Goal: Information Seeking & Learning: Learn about a topic

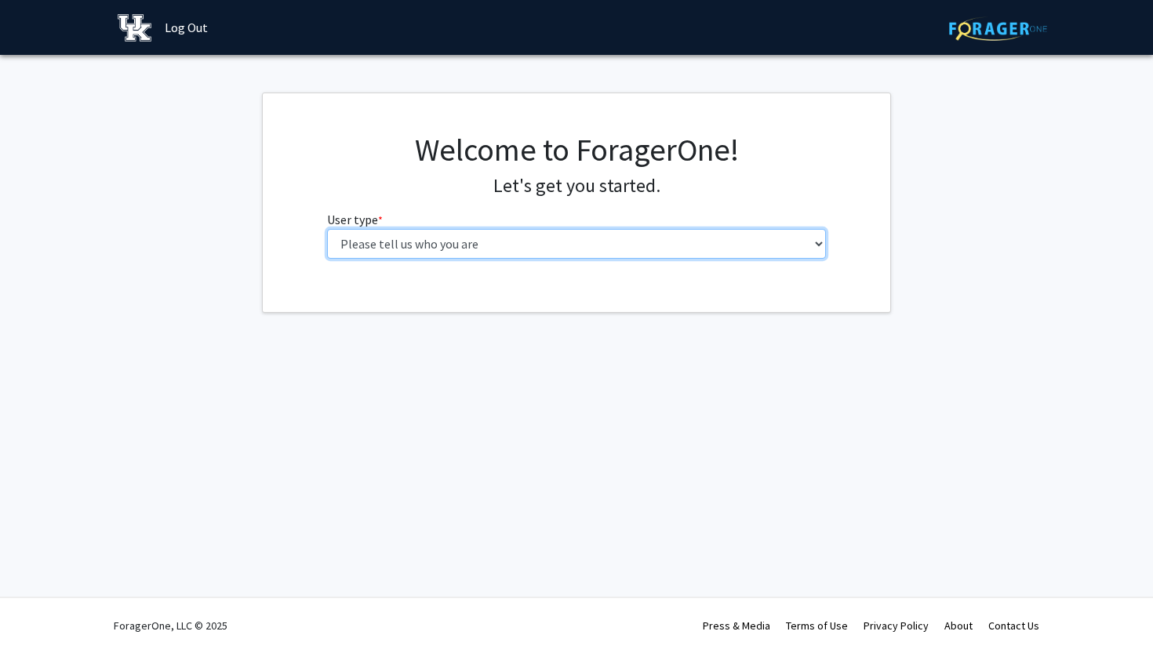
select select "1: undergrad"
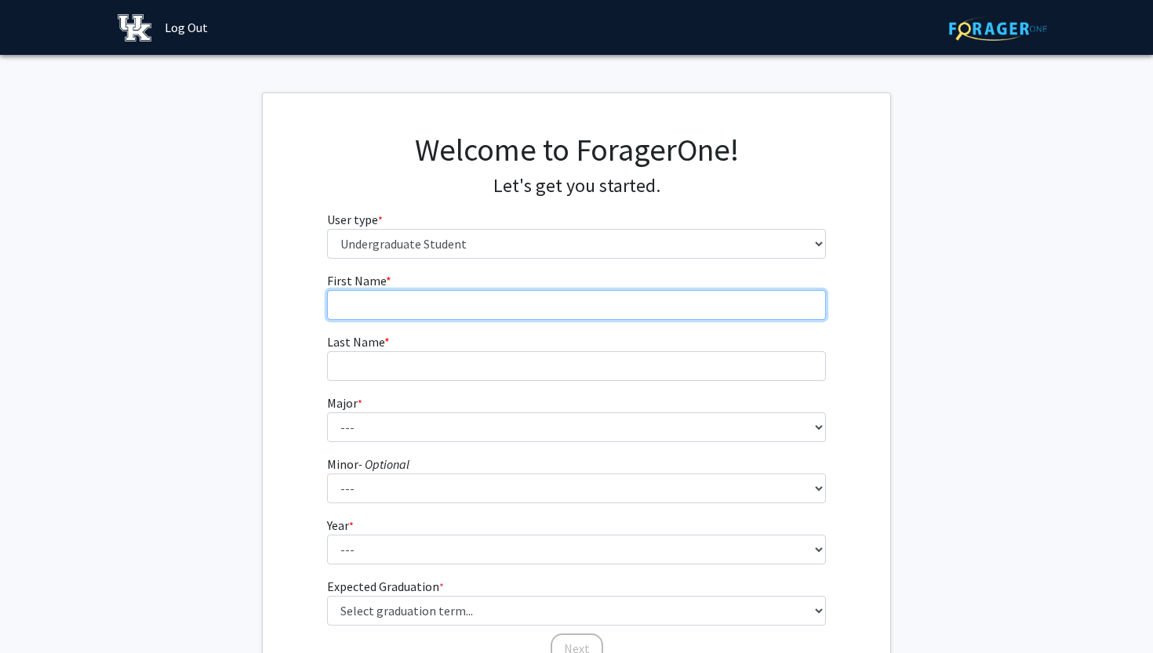
click at [563, 304] on input "First Name * required" at bounding box center [577, 305] width 500 height 30
type input "[PERSON_NAME]"
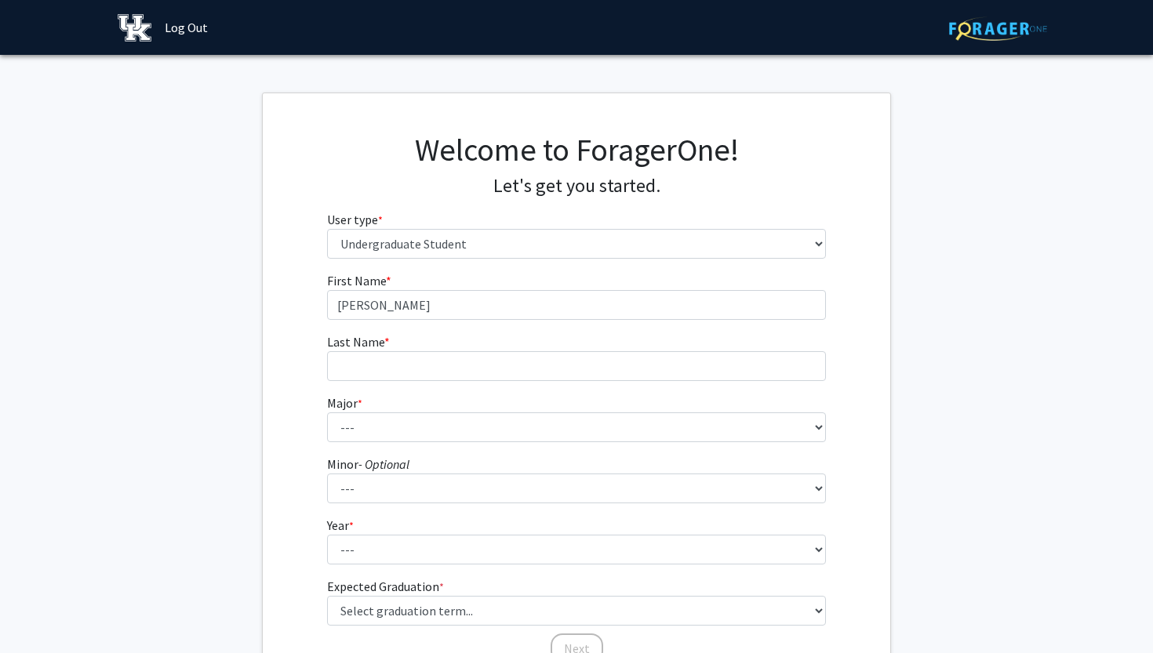
click at [475, 382] on form "First Name * required Lucas Bhatia Last Name * required Major * required --- Ac…" at bounding box center [577, 460] width 500 height 378
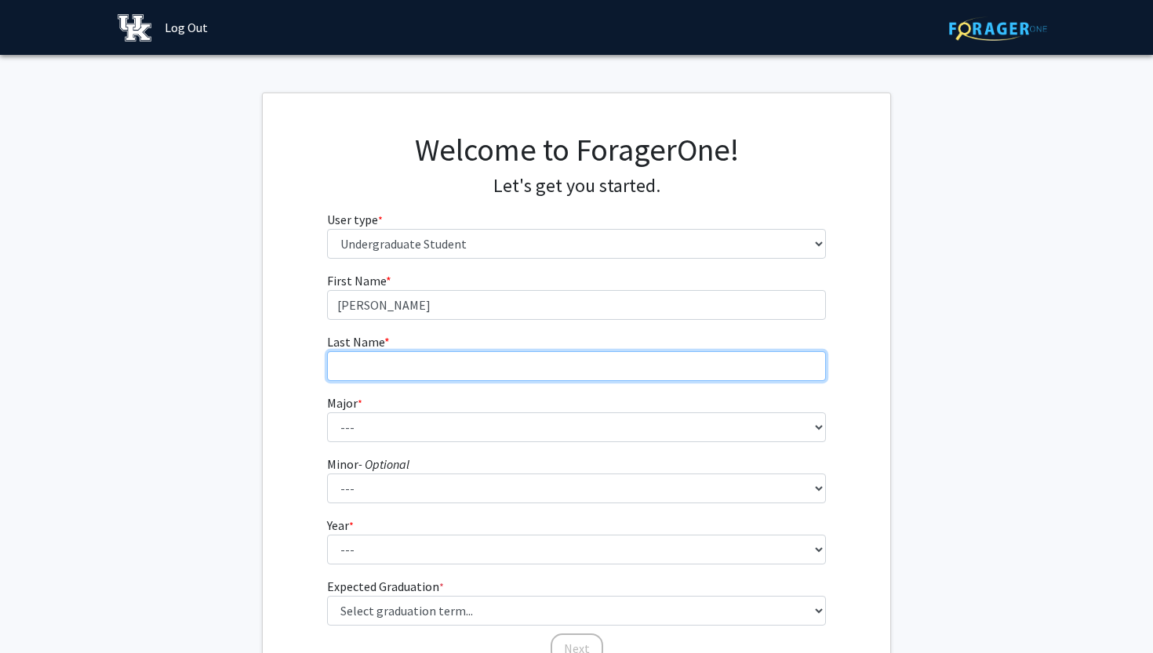
click at [475, 374] on input "Last Name * required" at bounding box center [577, 366] width 500 height 30
type input "bhatia"
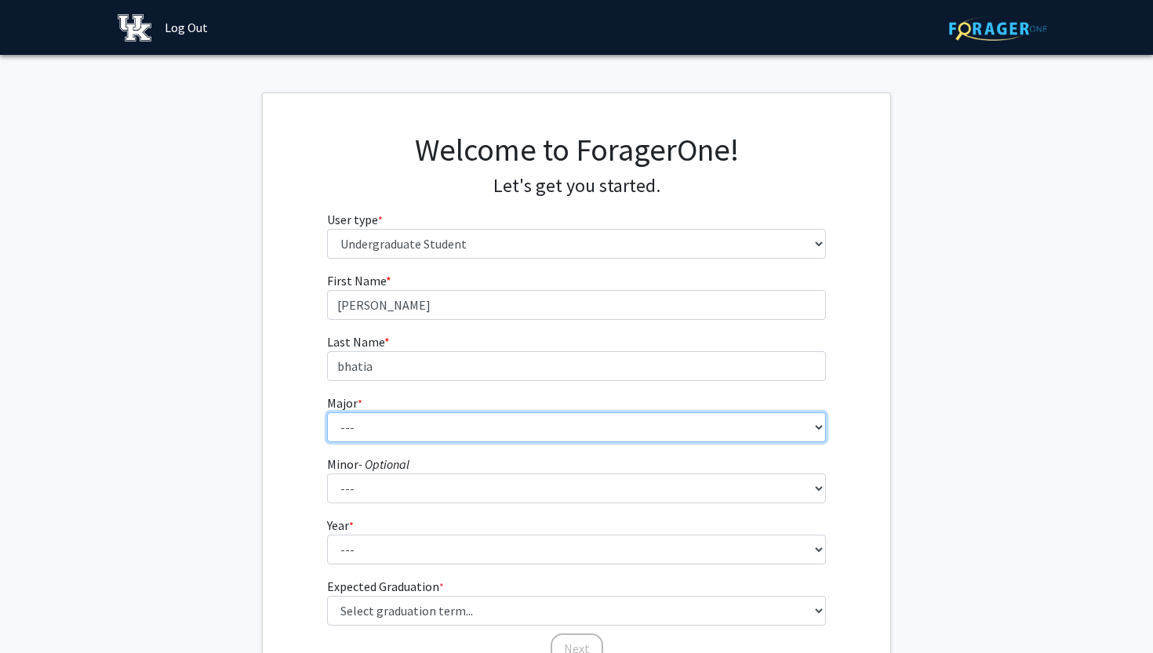
select select "83: 920"
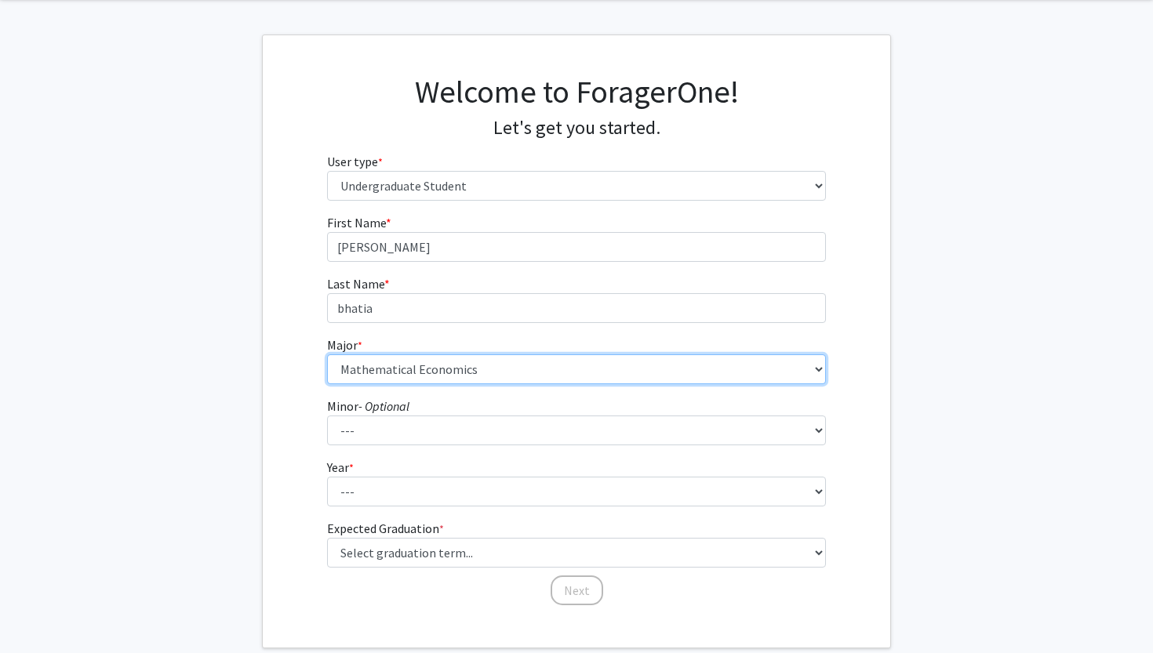
scroll to position [60, 0]
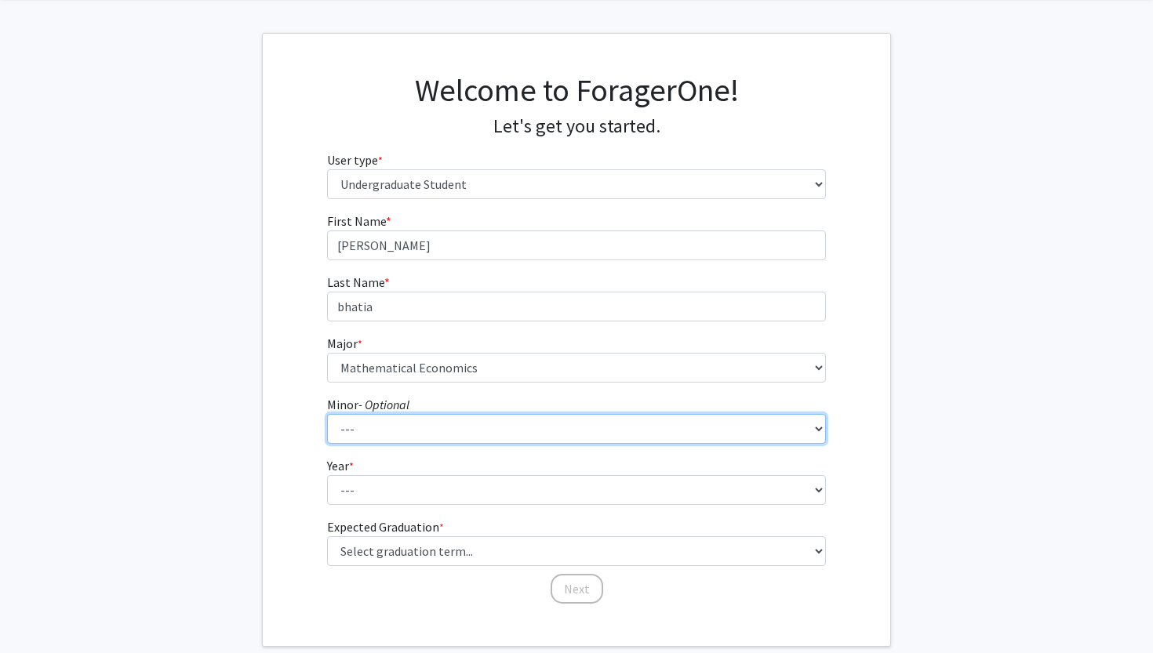
select select "18: 670"
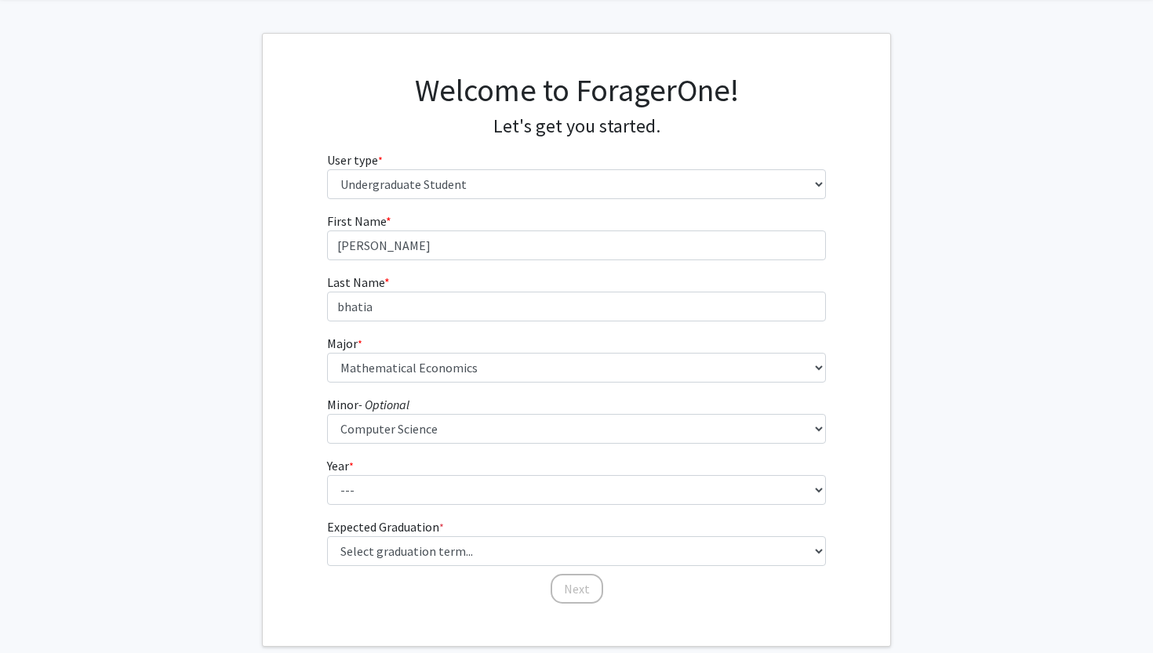
click at [548, 329] on form "First Name * required Lucas Bhatia Last Name * required bhatia Major * required…" at bounding box center [577, 401] width 500 height 378
click at [491, 458] on fg-select "Year * required --- First-year Sophomore Junior Senior Postbaccalaureate Certif…" at bounding box center [577, 481] width 500 height 49
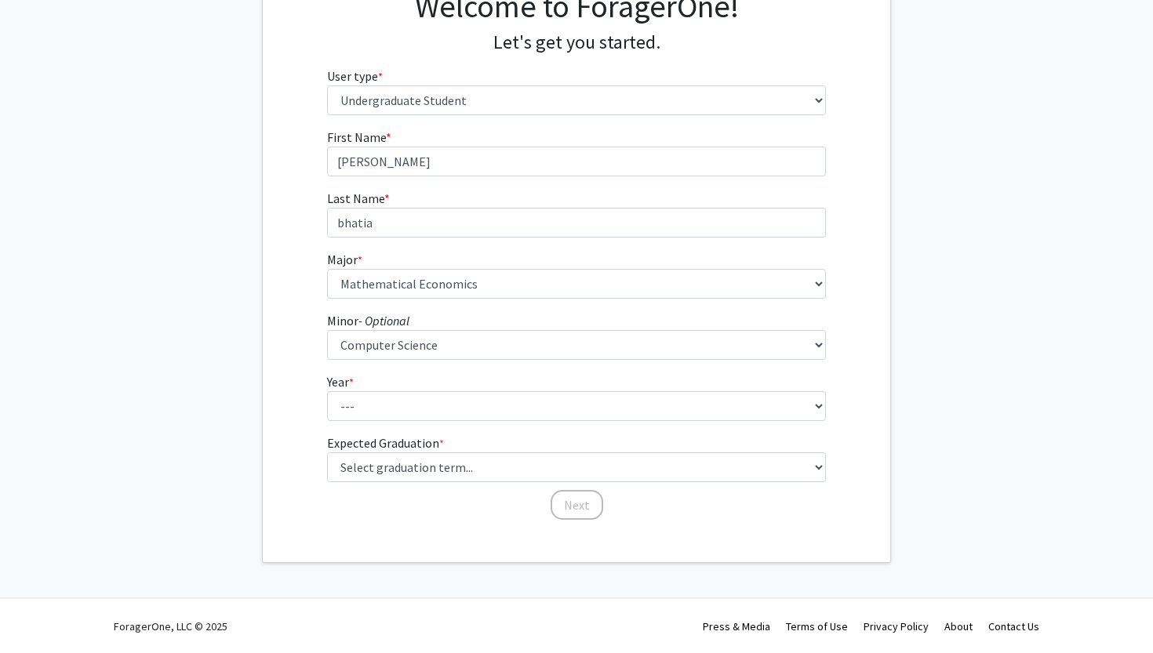
click at [503, 447] on fg-graduation-dropdown "Expected Graduation * required Select graduation term... Spring 2025 Summer 202…" at bounding box center [577, 458] width 500 height 49
click at [560, 423] on form "First Name * required Lucas Bhatia Last Name * required bhatia Major * required…" at bounding box center [577, 317] width 500 height 378
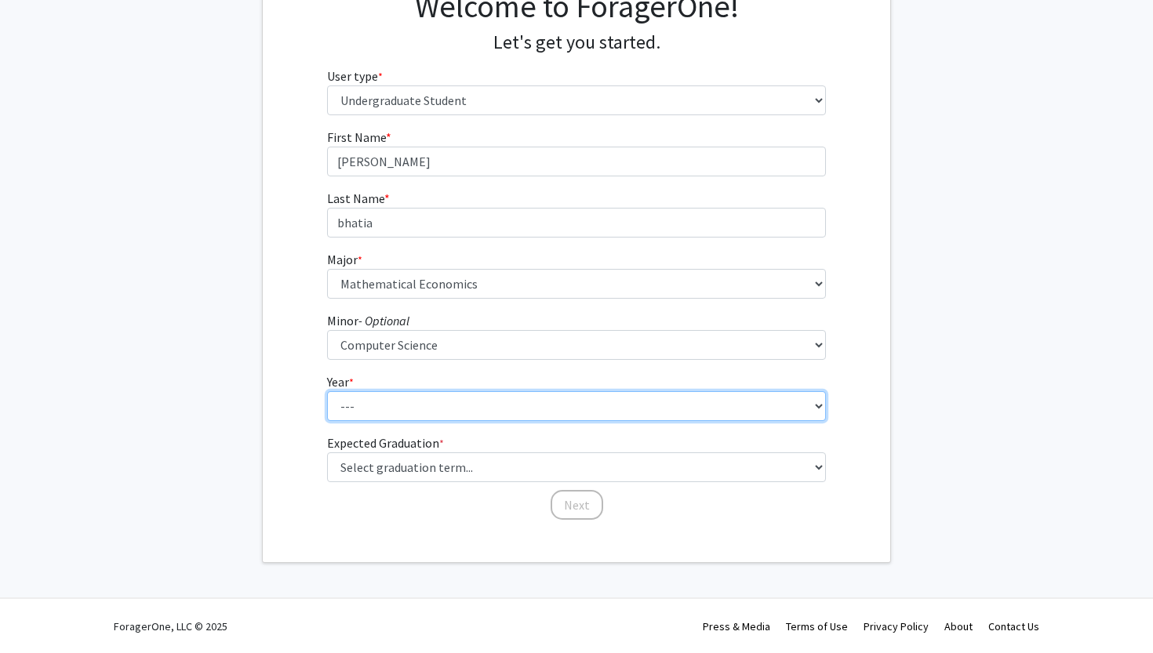
select select "3: junior"
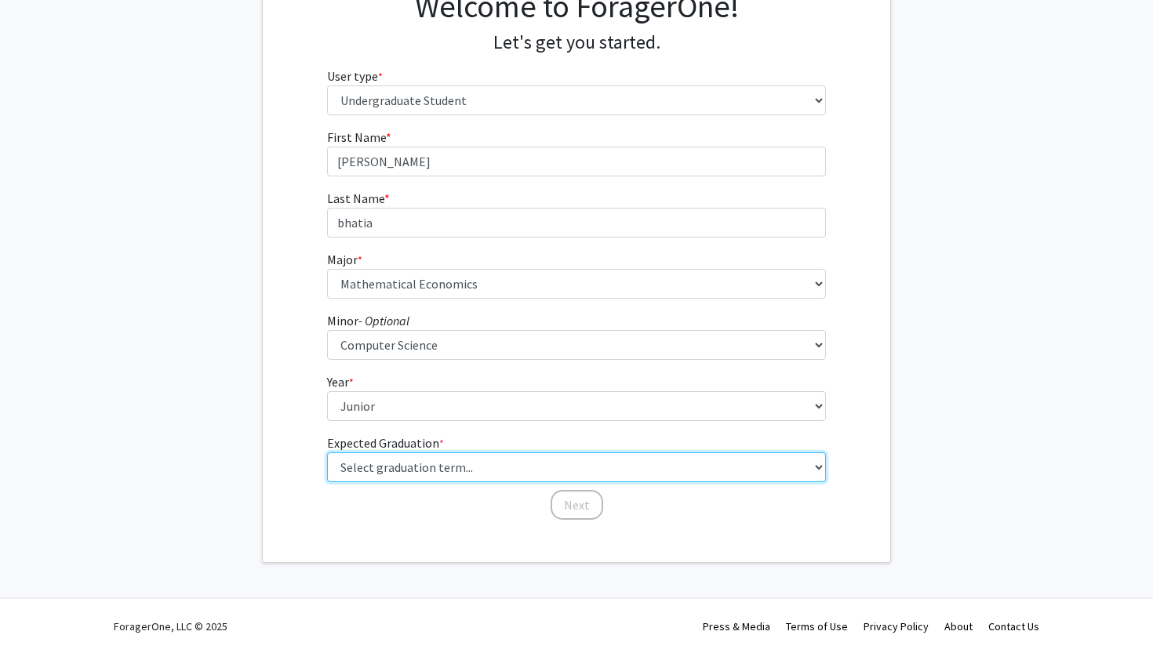
select select "9: spring_2027"
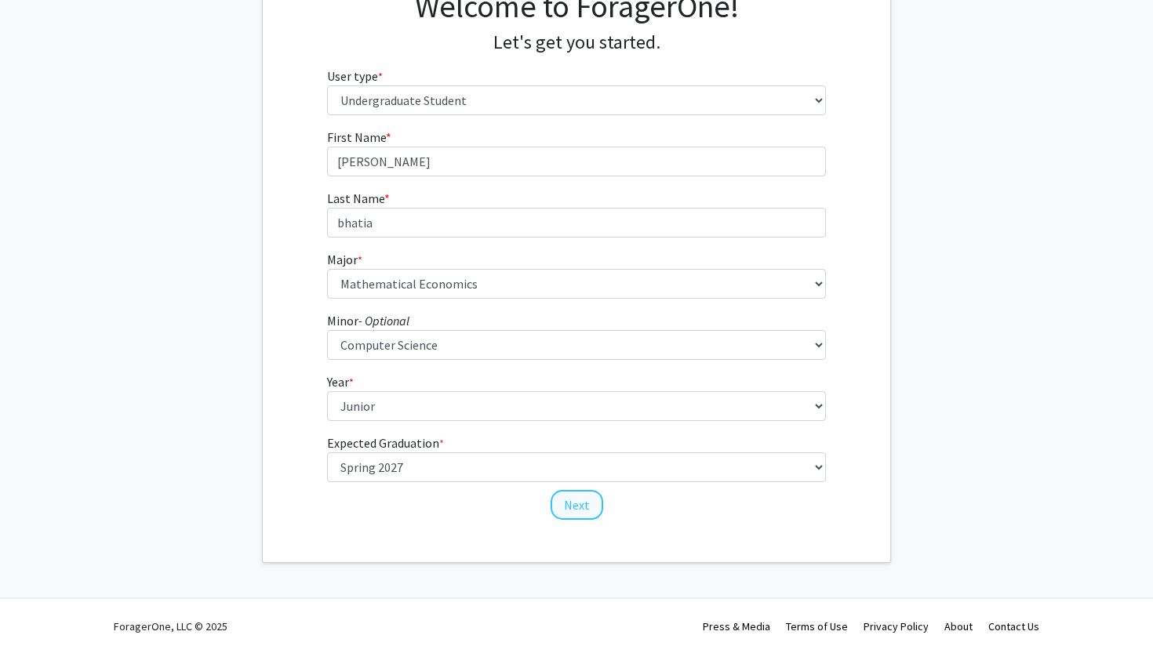
click at [578, 512] on button "Next" at bounding box center [577, 505] width 53 height 30
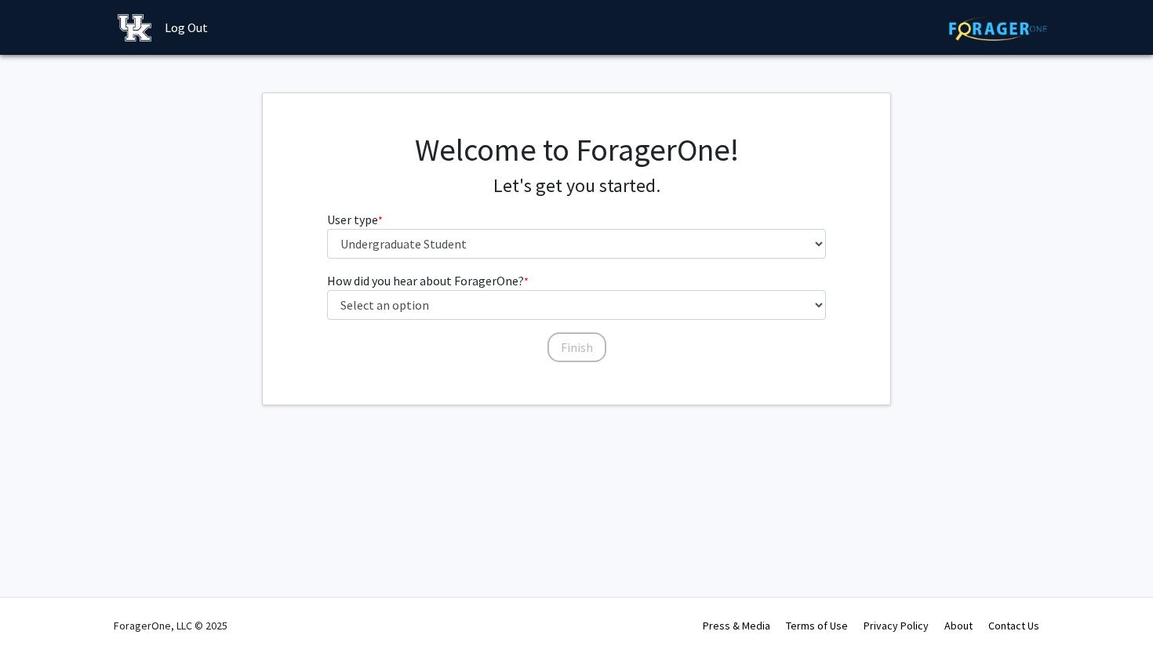
click at [490, 227] on fg-select "User type * required Please tell us who you are Undergraduate Student Master's …" at bounding box center [577, 234] width 500 height 49
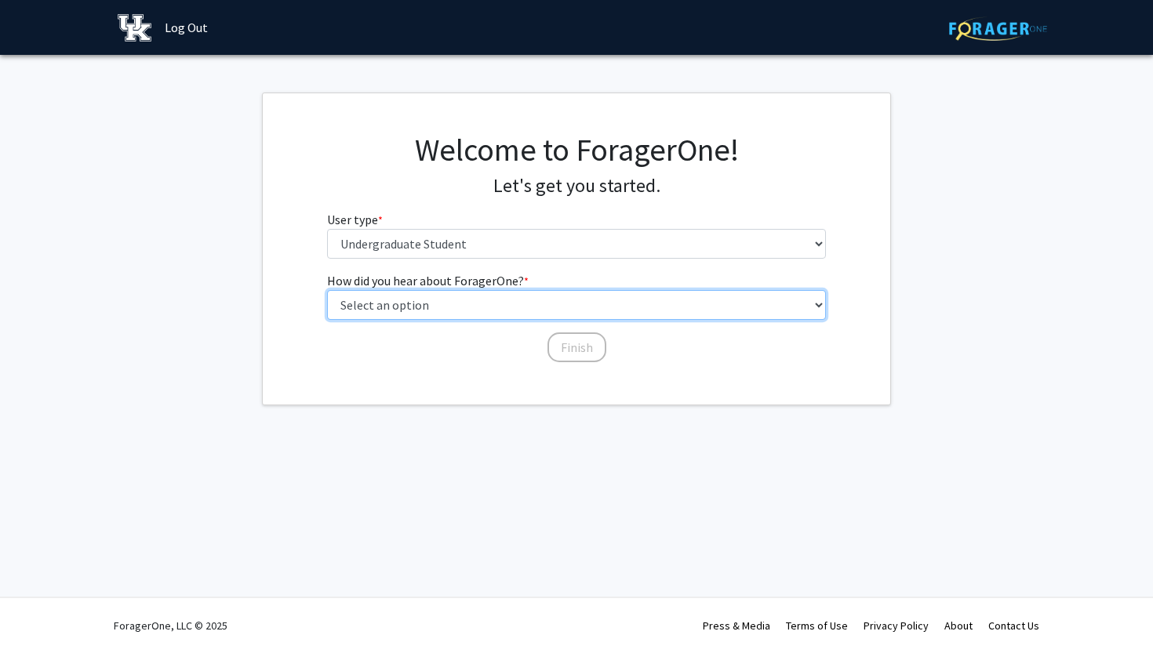
select select "2: faculty_recommendation"
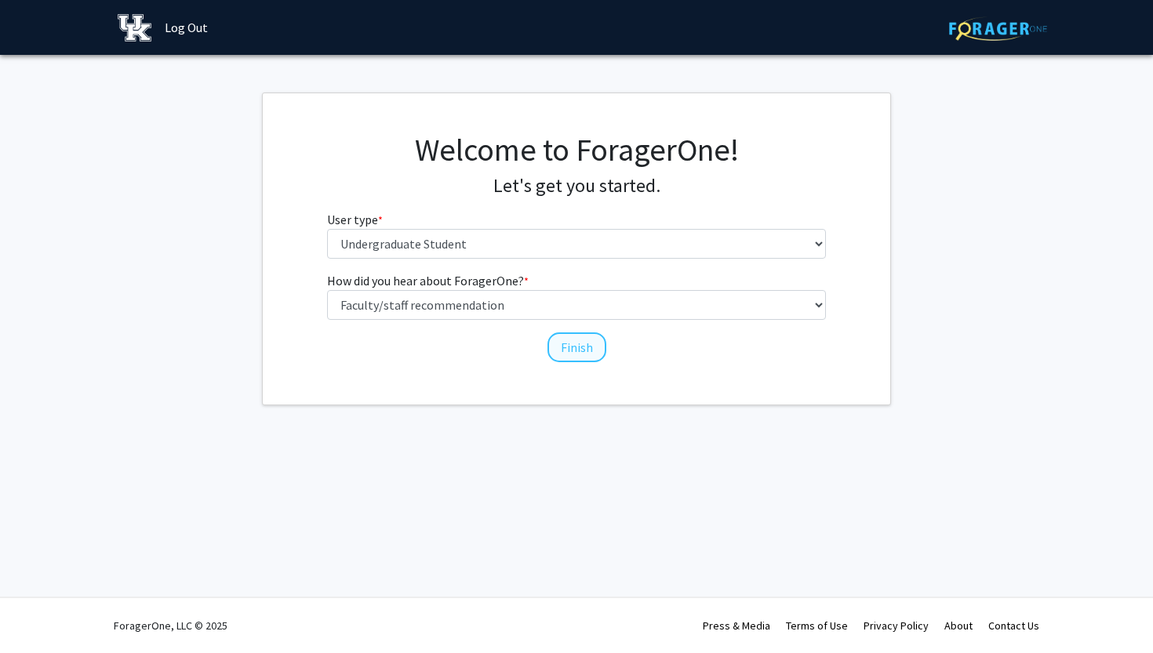
click at [580, 344] on button "Finish" at bounding box center [577, 348] width 59 height 30
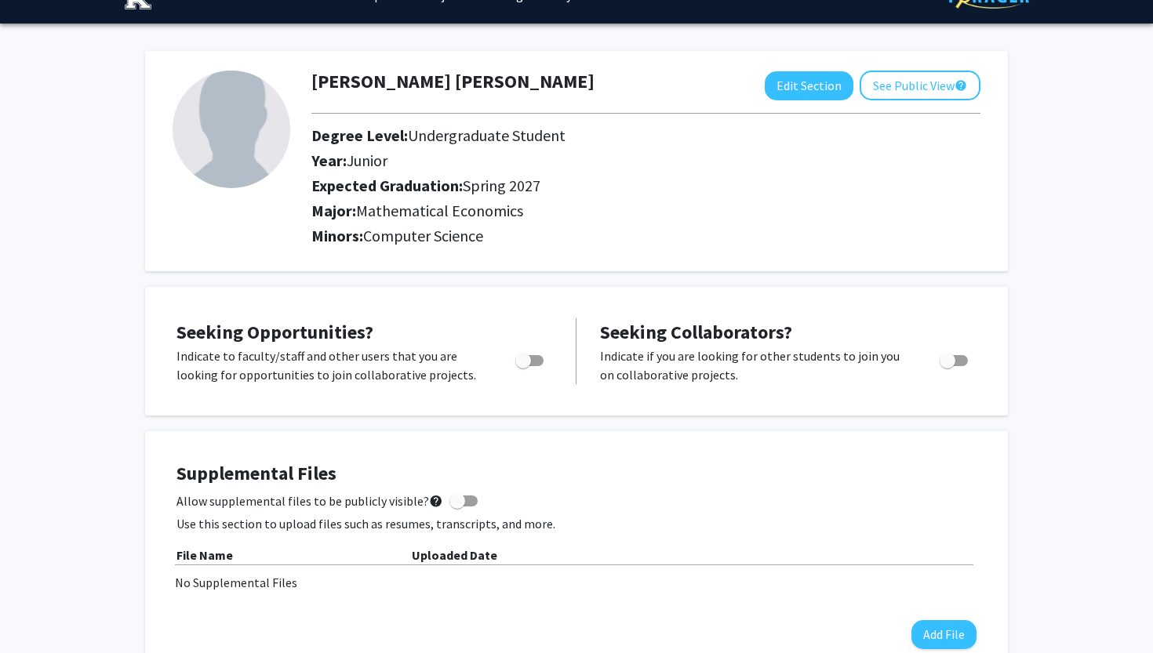
scroll to position [33, 0]
click at [804, 104] on div at bounding box center [646, 113] width 693 height 26
click at [804, 85] on button "Edit Section" at bounding box center [809, 85] width 89 height 29
select select "junior"
select select "37: spring_2027"
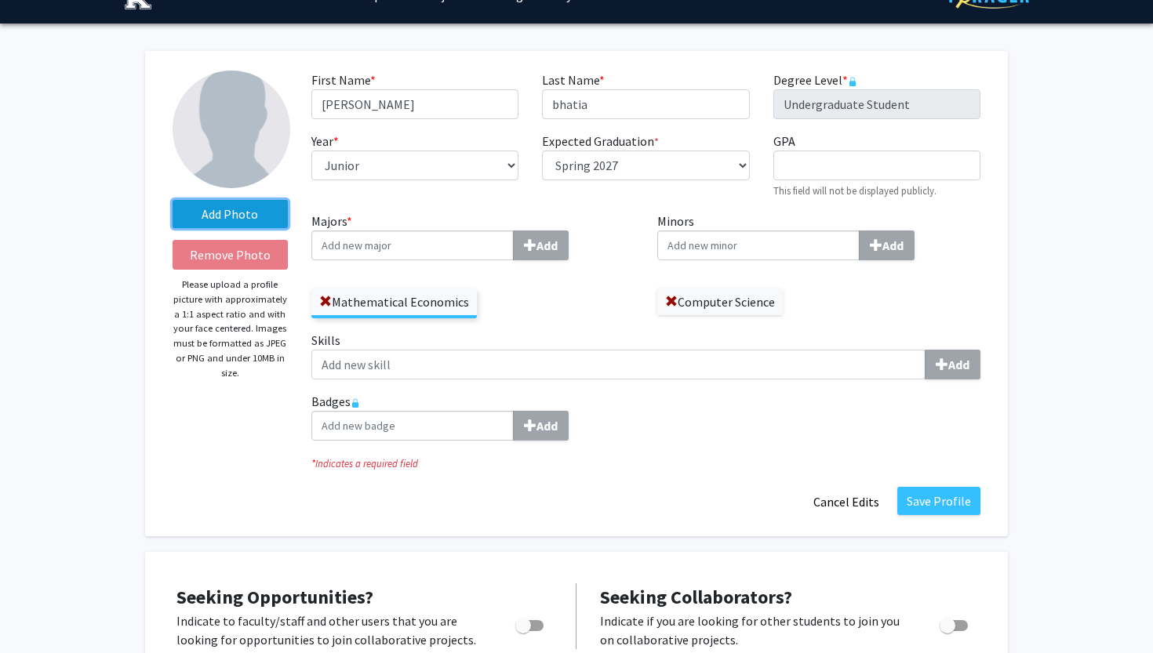
click at [246, 219] on label "Add Photo" at bounding box center [230, 214] width 115 height 28
click at [0, 0] on input "Add Photo" at bounding box center [0, 0] width 0 height 0
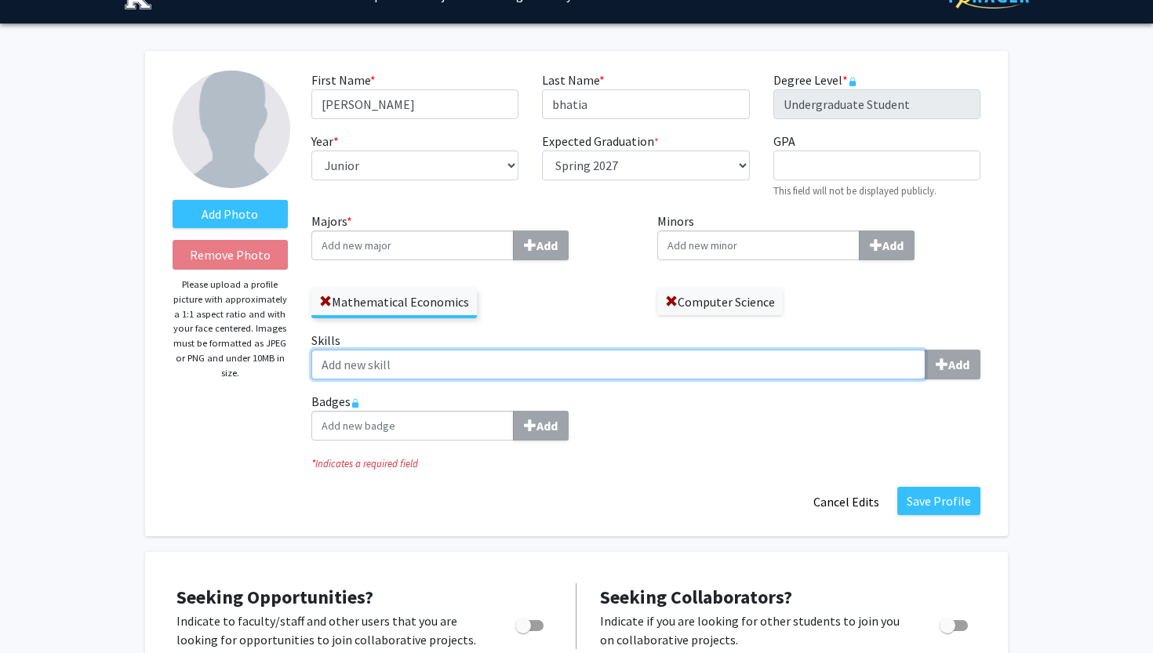
click at [441, 372] on input "Skills Add" at bounding box center [618, 365] width 614 height 30
type input "python"
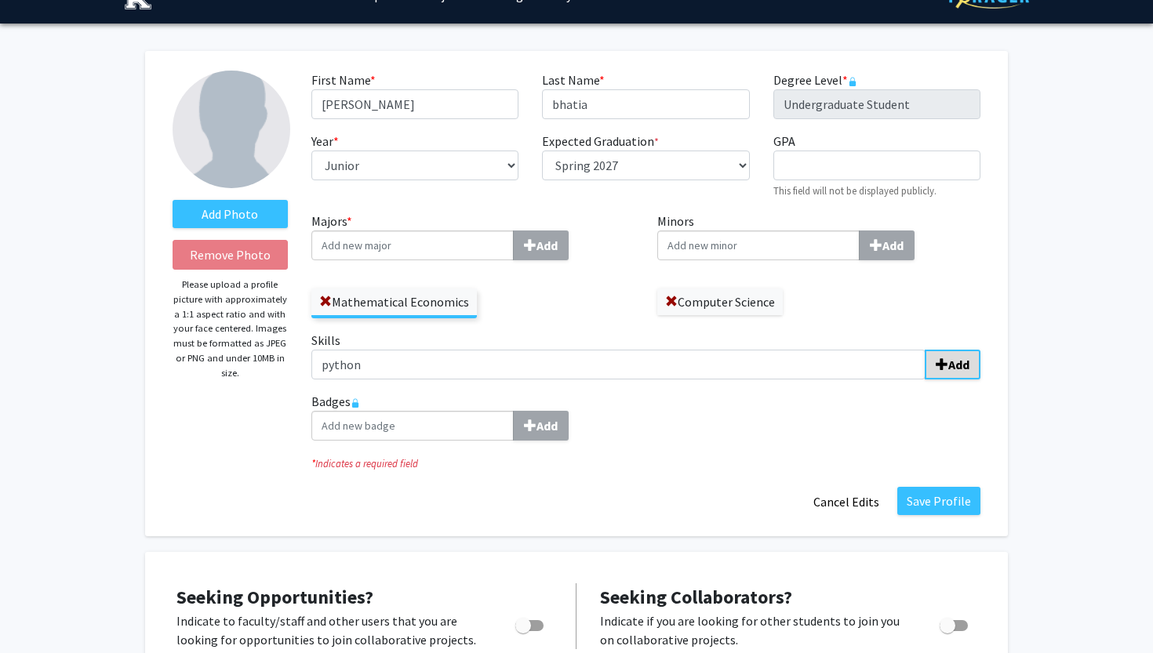
click at [958, 368] on b "Add" at bounding box center [958, 365] width 21 height 16
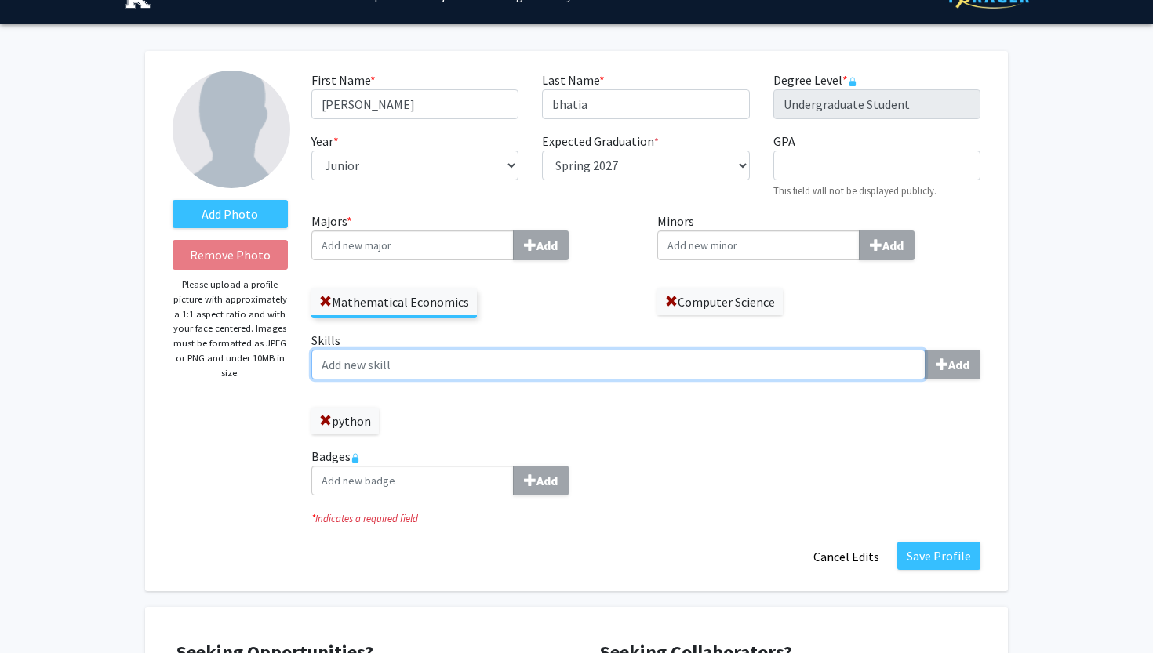
click at [485, 369] on input "Skills Add" at bounding box center [618, 365] width 614 height 30
type input "c"
type input "data analytics"
type input "excel"
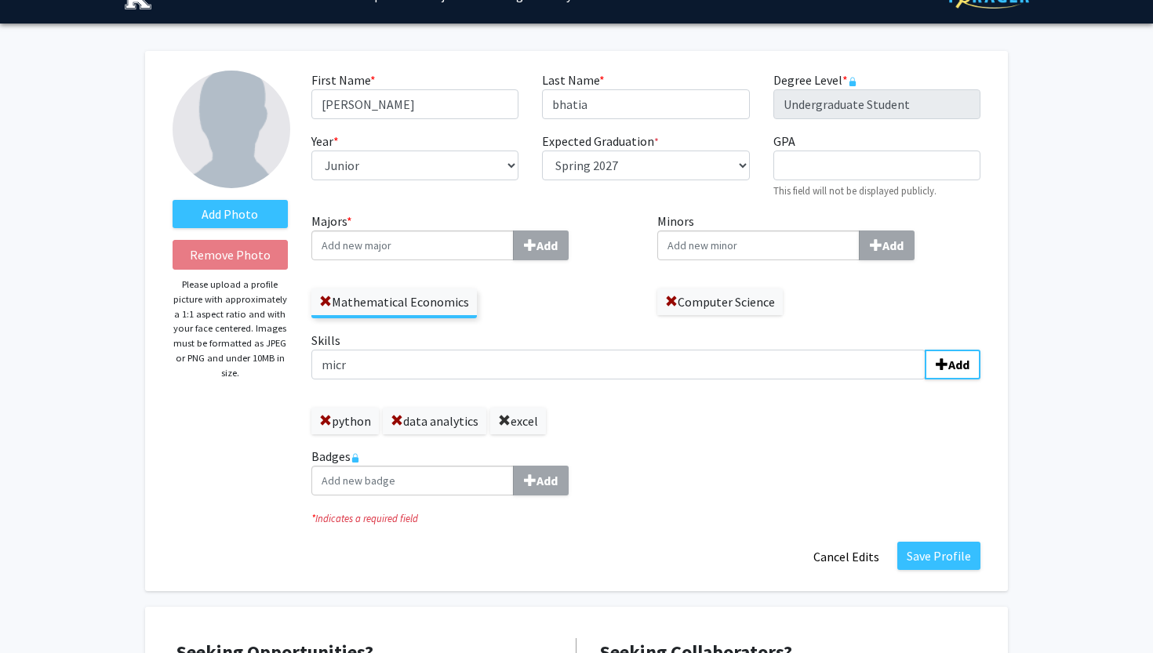
click at [504, 425] on span at bounding box center [504, 421] width 13 height 13
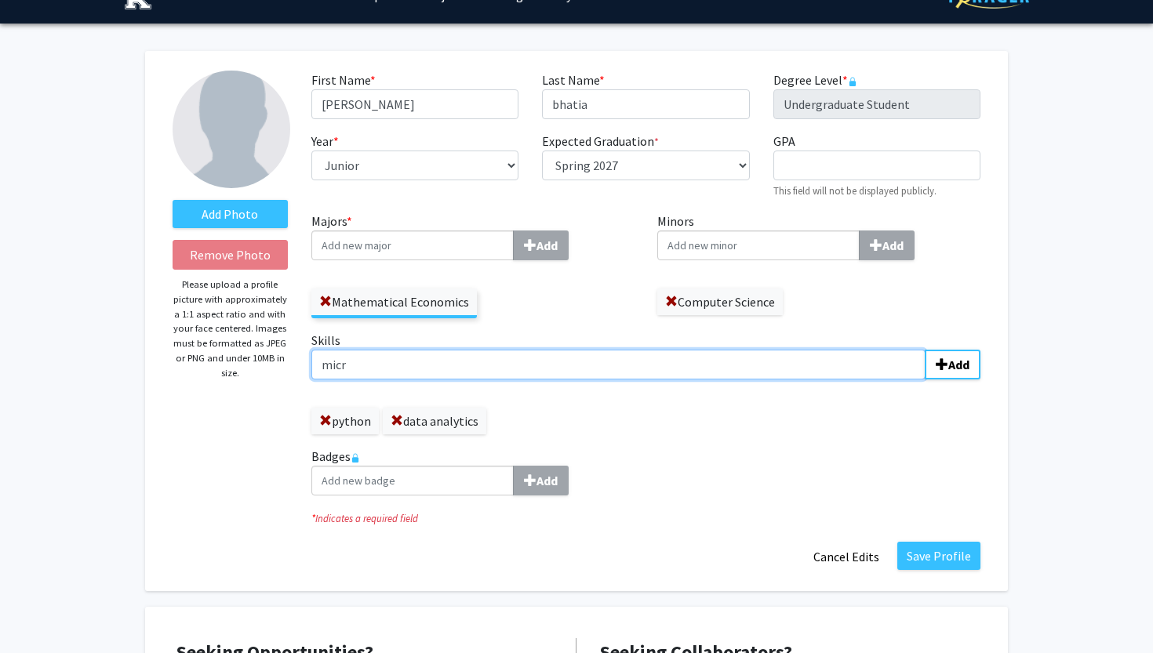
click at [381, 363] on input "micr" at bounding box center [618, 365] width 614 height 30
type input "Microsoft Office"
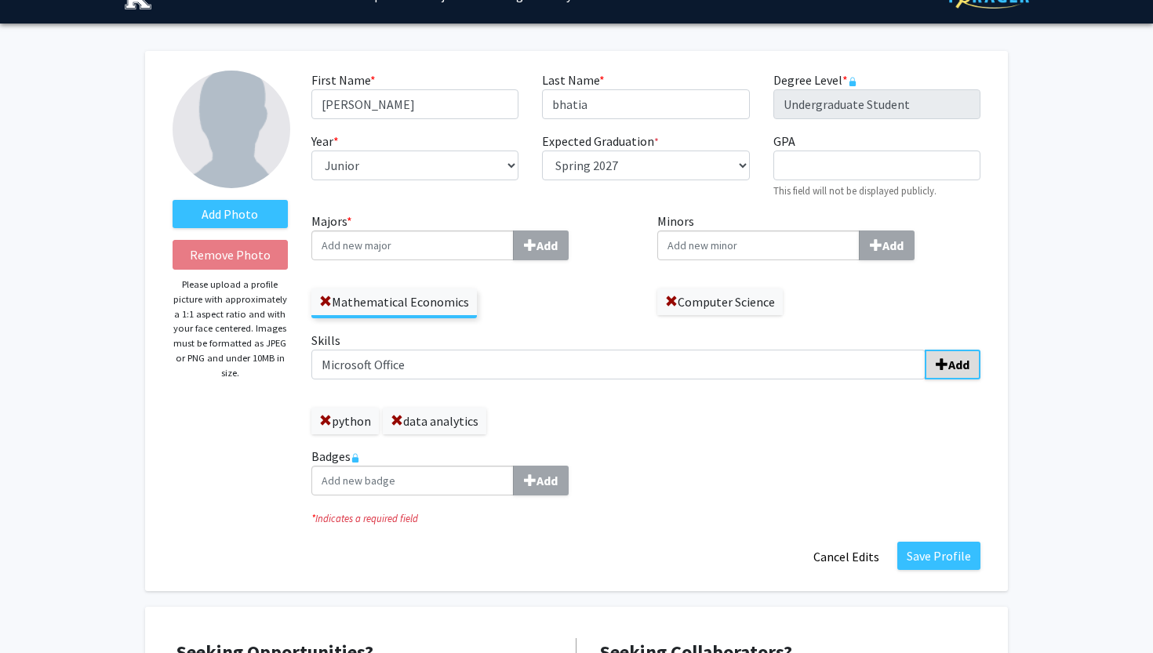
drag, startPoint x: 381, startPoint y: 363, endPoint x: 951, endPoint y: 373, distance: 570.3
click at [951, 373] on b "Add" at bounding box center [958, 365] width 21 height 16
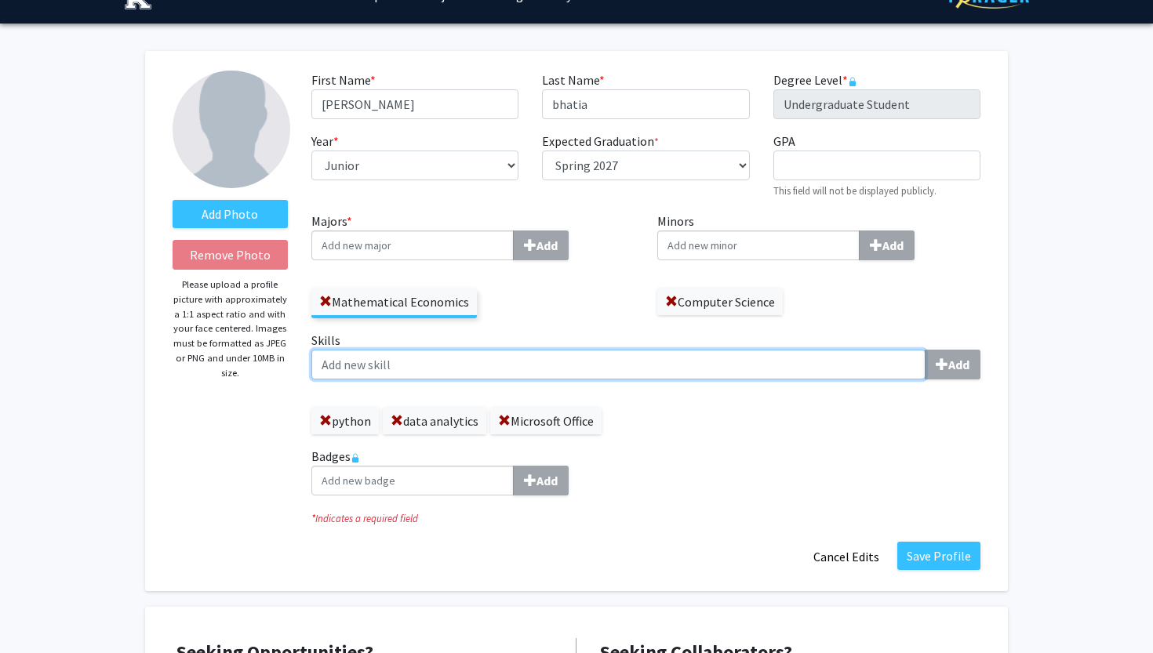
click at [387, 368] on input "Skills Add" at bounding box center [618, 365] width 614 height 30
type input "problem solving"
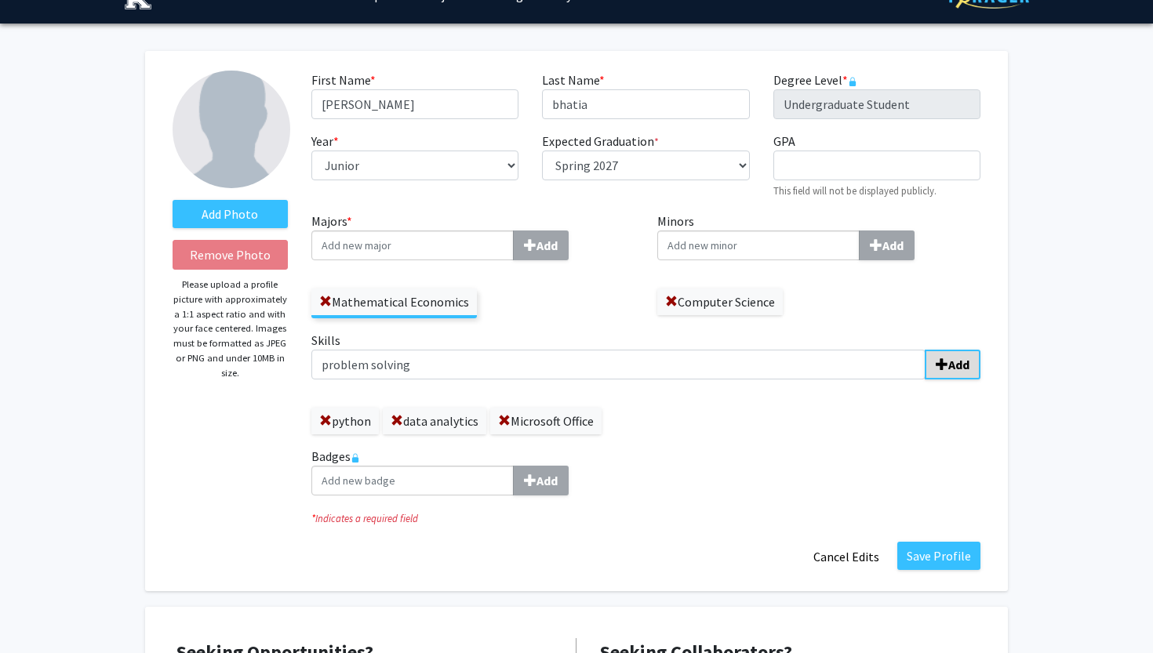
click at [953, 373] on b "Add" at bounding box center [958, 365] width 21 height 16
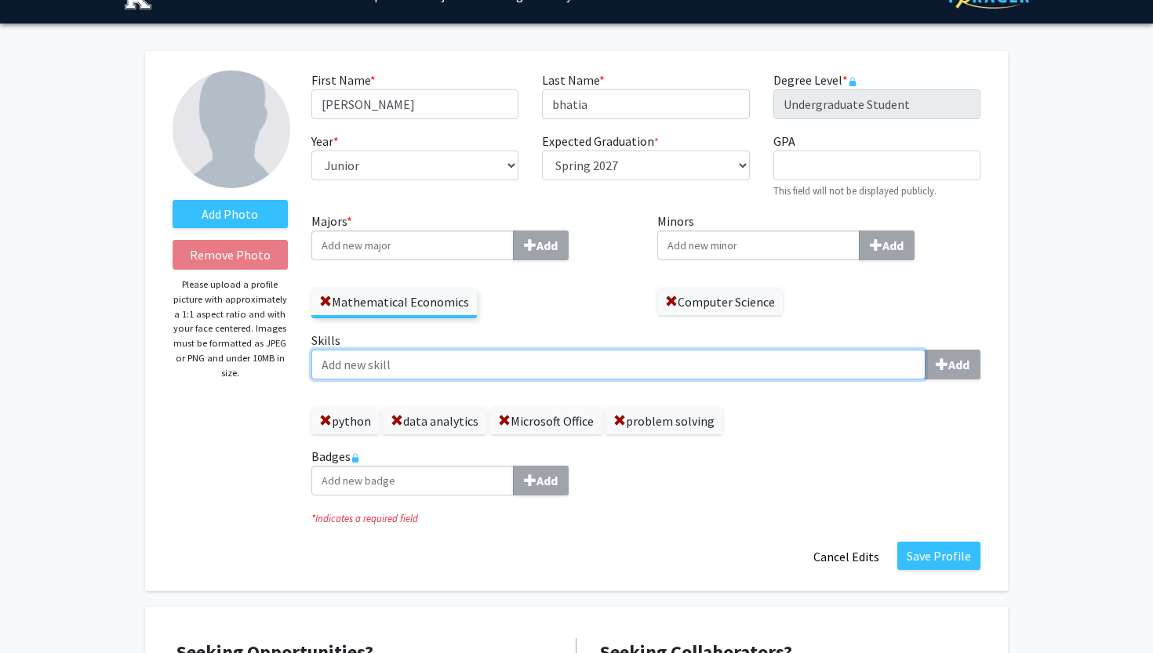
click at [449, 369] on input "Skills Add" at bounding box center [618, 365] width 614 height 30
type input "math"
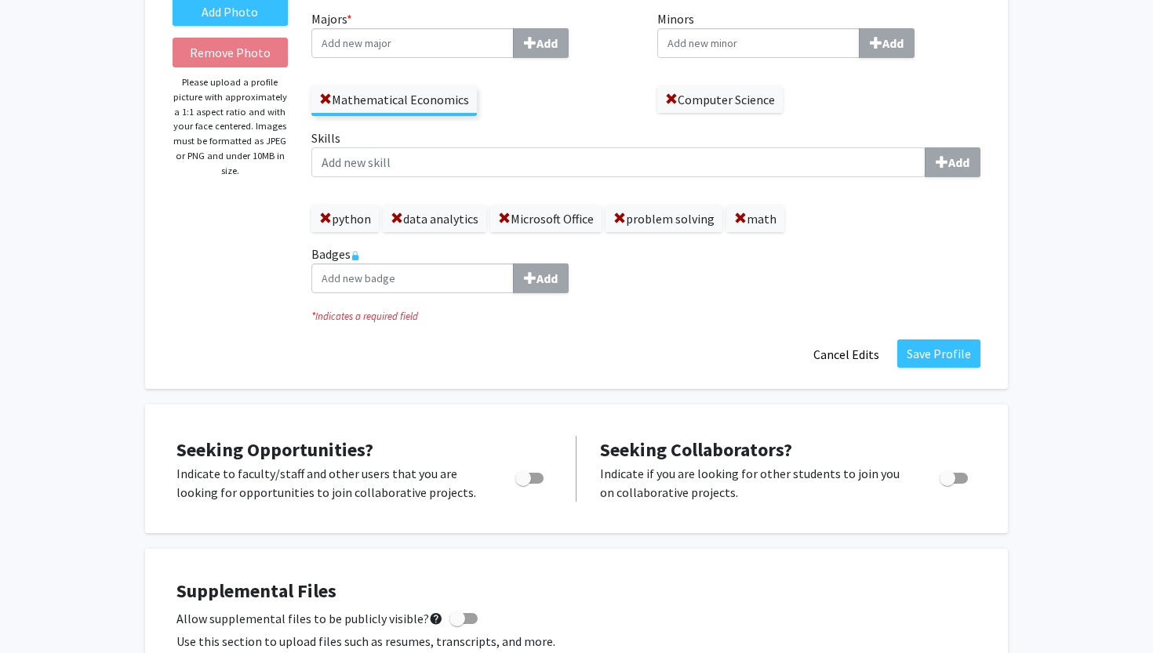
scroll to position [242, 0]
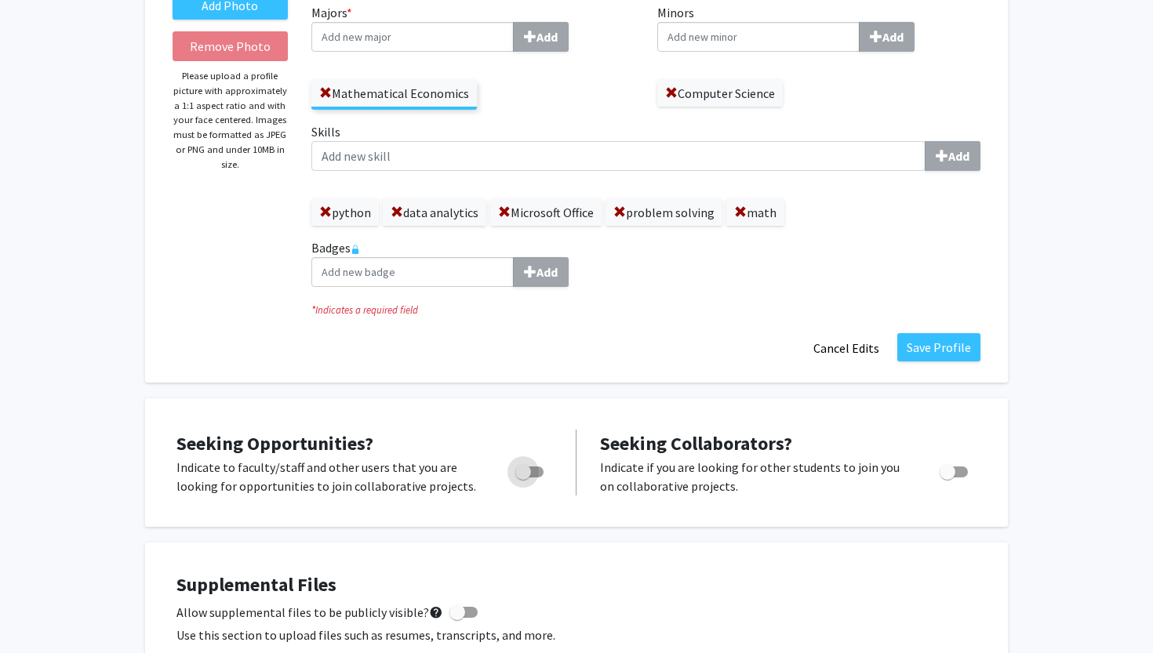
click at [525, 475] on span "Toggle" at bounding box center [523, 472] width 16 height 16
click at [523, 478] on input "Are you actively seeking opportunities?" at bounding box center [522, 478] width 1 height 1
checkbox input "true"
click at [965, 475] on span "Toggle" at bounding box center [954, 472] width 28 height 11
click at [948, 478] on input "Would you like to receive other student requests to work with you?" at bounding box center [947, 478] width 1 height 1
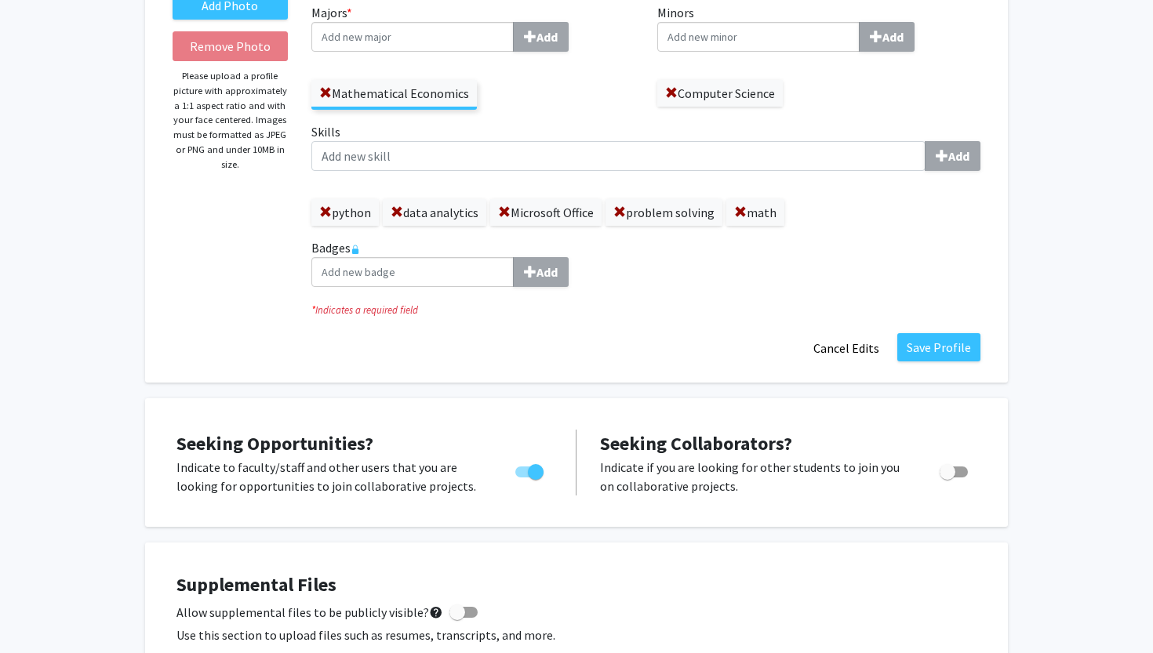
checkbox input "true"
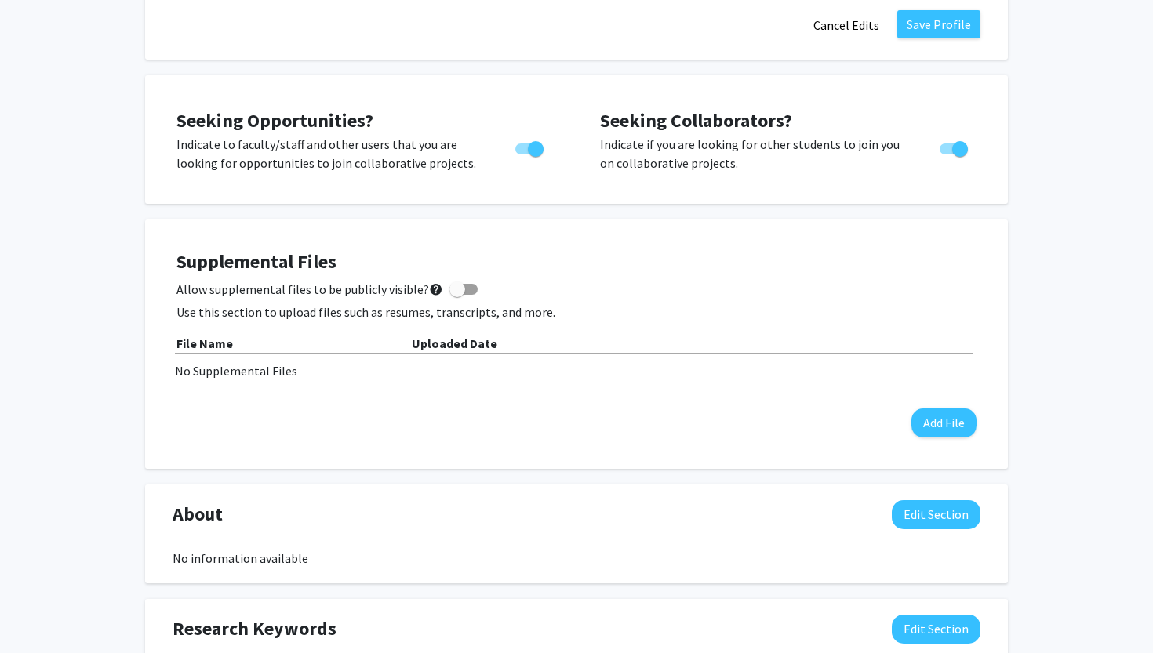
scroll to position [565, 0]
click at [442, 278] on div "Supplemental Files Allow supplemental files to be publicly visible? help Use th…" at bounding box center [576, 344] width 800 height 187
click at [459, 295] on span at bounding box center [463, 289] width 28 height 11
click at [457, 295] on input "Allow supplemental files to be publicly visible? help" at bounding box center [457, 295] width 1 height 1
checkbox input "true"
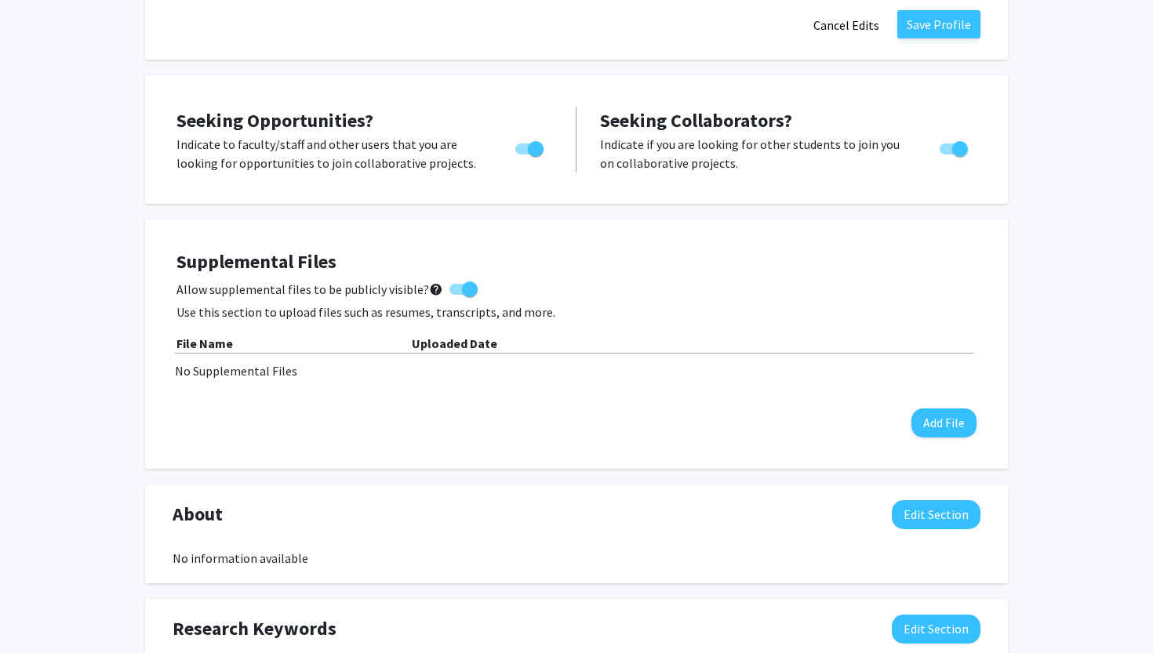
click at [983, 441] on div "Supplemental Files Allow supplemental files to be publicly visible? help Use th…" at bounding box center [576, 344] width 831 height 218
click at [956, 434] on button "Add File" at bounding box center [943, 423] width 65 height 29
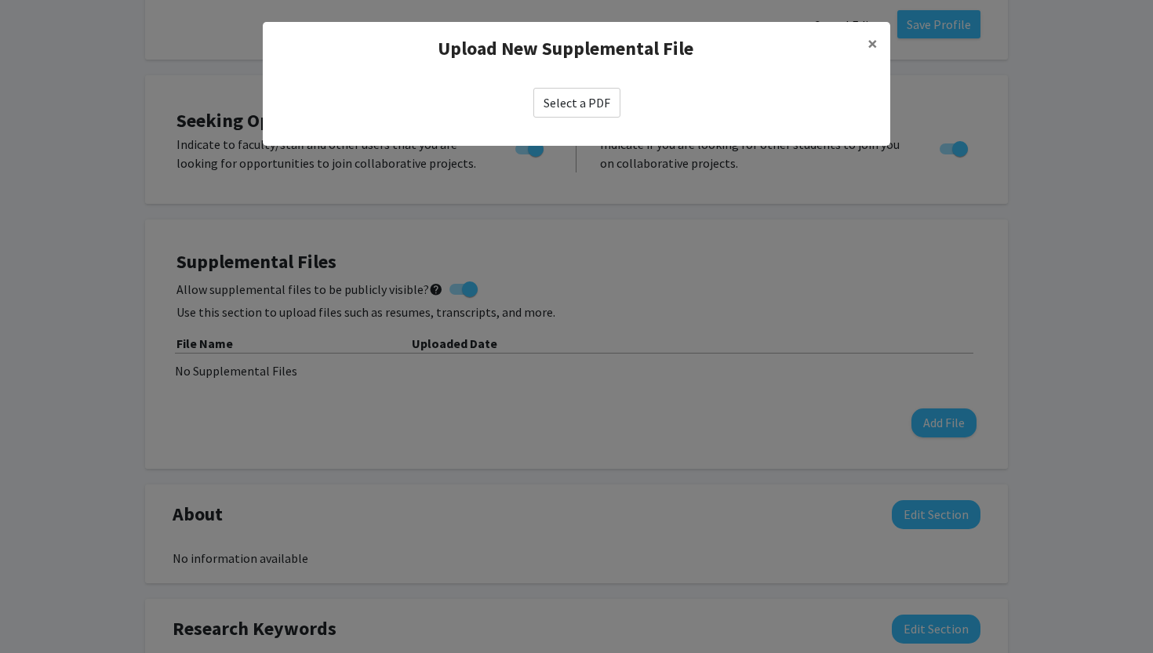
click at [595, 111] on label "Select a PDF" at bounding box center [576, 103] width 87 height 30
click at [0, 0] on input "Select a PDF" at bounding box center [0, 0] width 0 height 0
click at [863, 46] on button "×" at bounding box center [872, 44] width 35 height 44
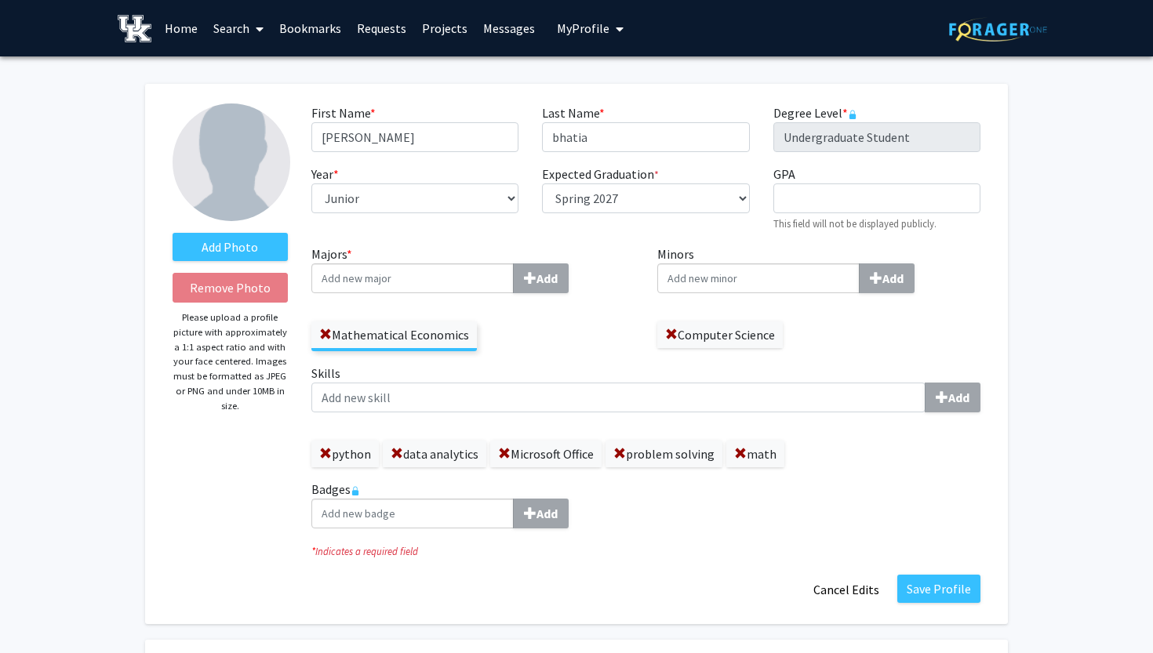
scroll to position [0, 0]
click at [410, 137] on input "[PERSON_NAME]" at bounding box center [414, 137] width 207 height 30
type input "Lucas"
click at [555, 140] on input "bhatia" at bounding box center [645, 137] width 207 height 30
click at [560, 140] on input "bhatia" at bounding box center [645, 137] width 207 height 30
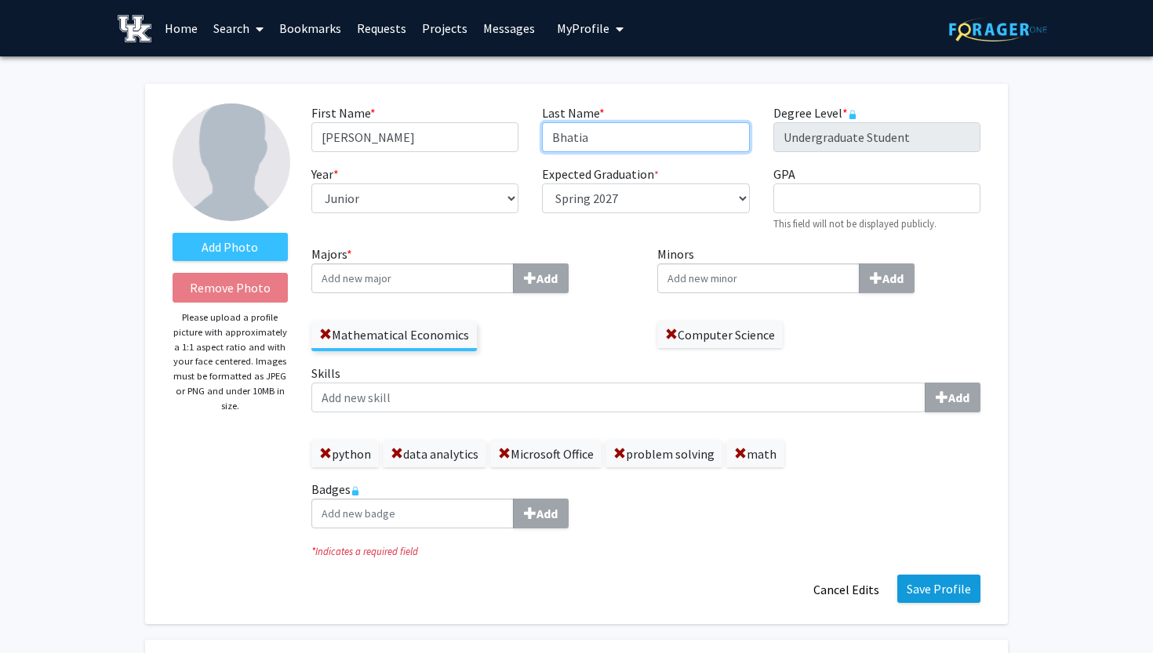
type input "Bhatia"
click at [935, 597] on button "Save Profile" at bounding box center [938, 589] width 83 height 28
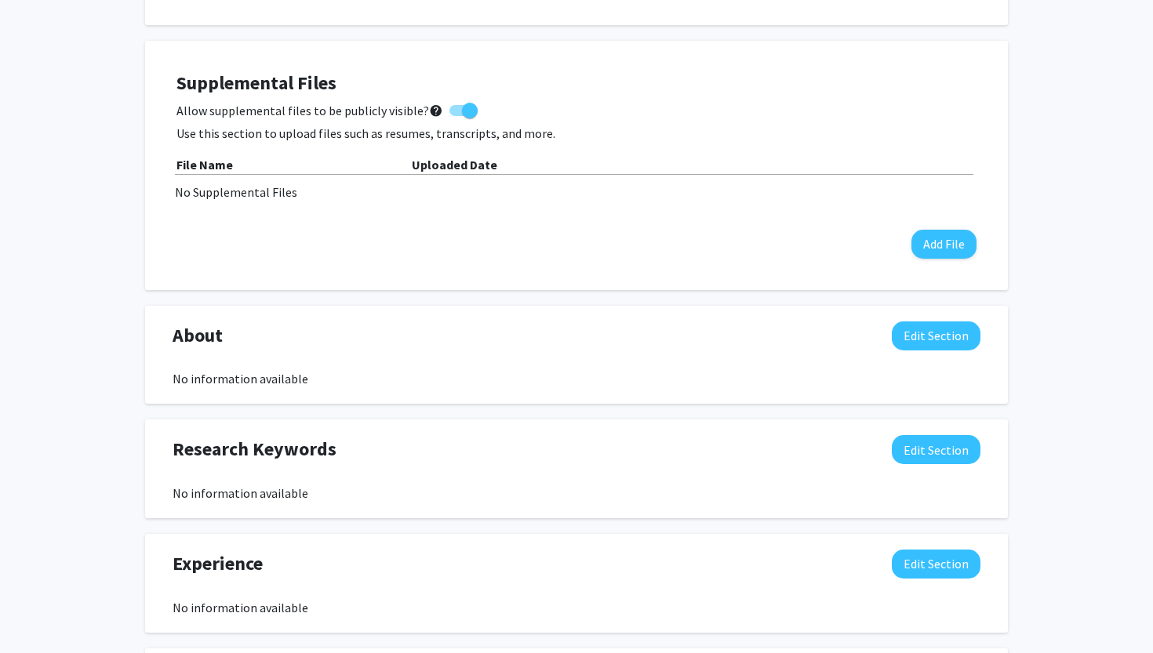
scroll to position [529, 0]
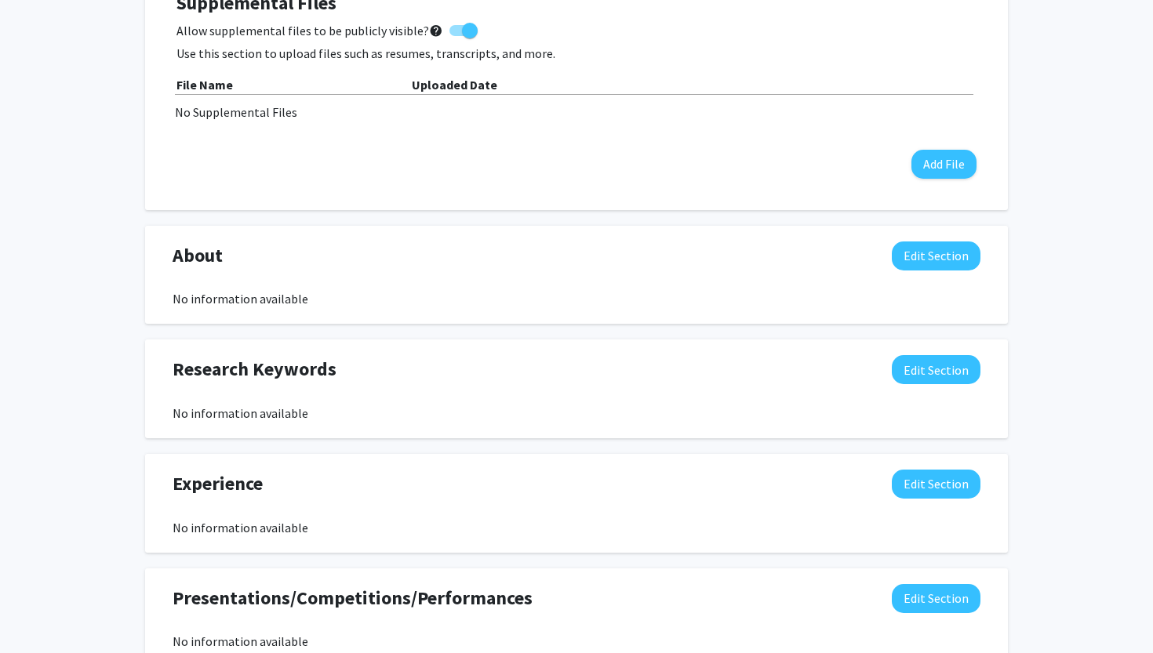
click at [919, 238] on div "About Edit Section No information available You may write a maximum of 1,000 wo…" at bounding box center [576, 275] width 863 height 99
click at [919, 246] on button "Edit Section" at bounding box center [936, 256] width 89 height 29
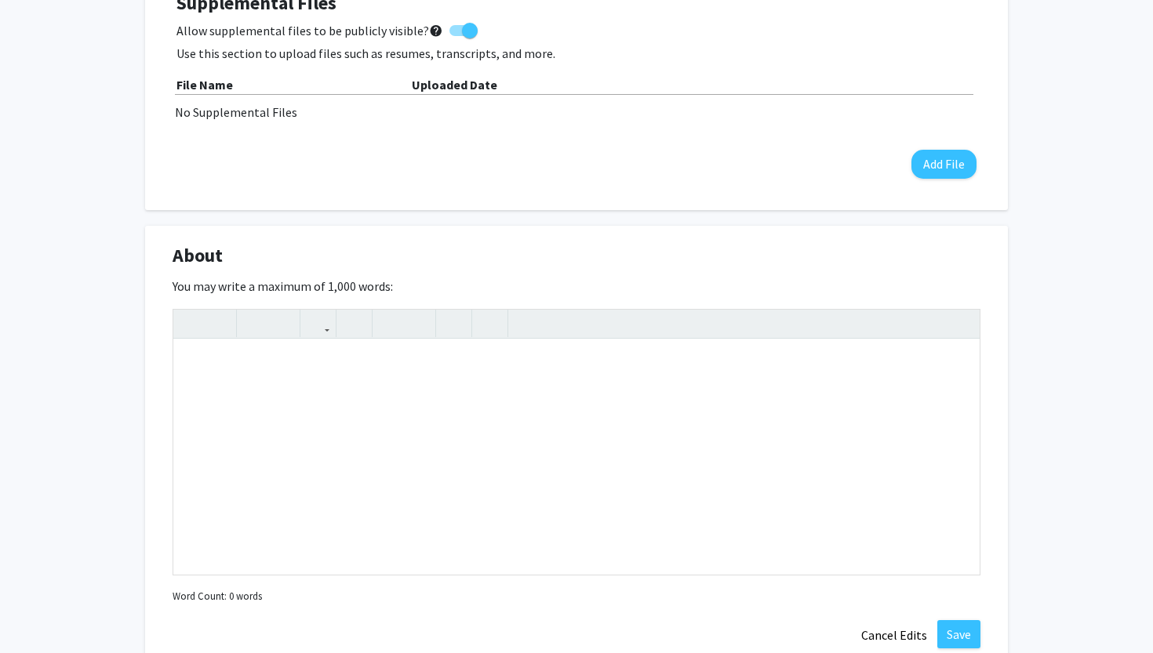
scroll to position [532, 0]
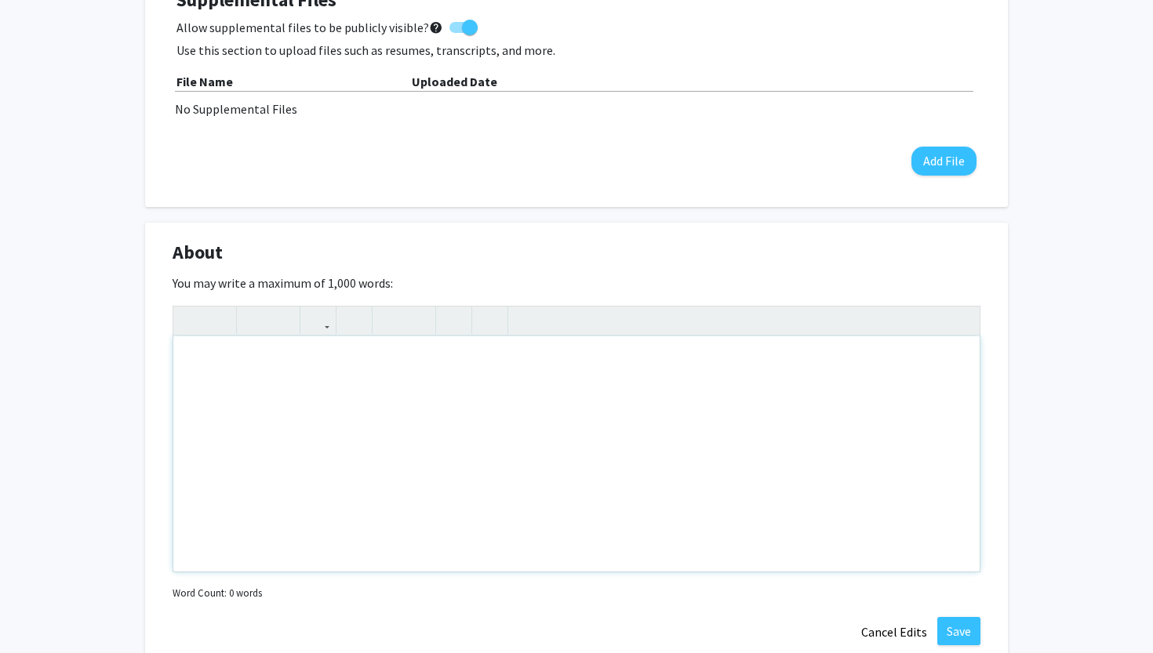
click at [410, 437] on div "Note to users with screen readers: Please deactivate our accessibility plugin f…" at bounding box center [576, 454] width 806 height 235
paste div "Note to users with screen readers: Please deactivate our accessibility plugin f…"
type textarea "<p>I want to use what I learn to dive and explore what quantitative finance/ an…"
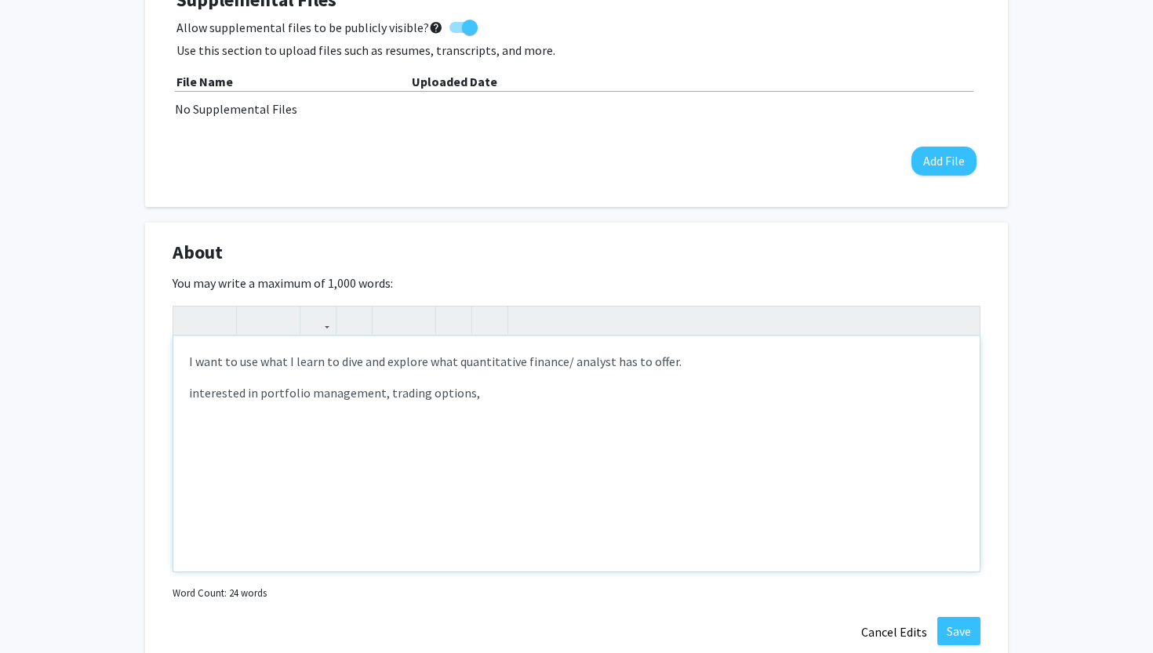
click at [377, 395] on p "interested in portfolio management, trading options," at bounding box center [576, 393] width 775 height 19
click at [378, 395] on p "interested in portfolio management, trading options," at bounding box center [576, 393] width 775 height 19
click at [486, 396] on p "interested in portfolio management, creating trading options," at bounding box center [576, 393] width 775 height 19
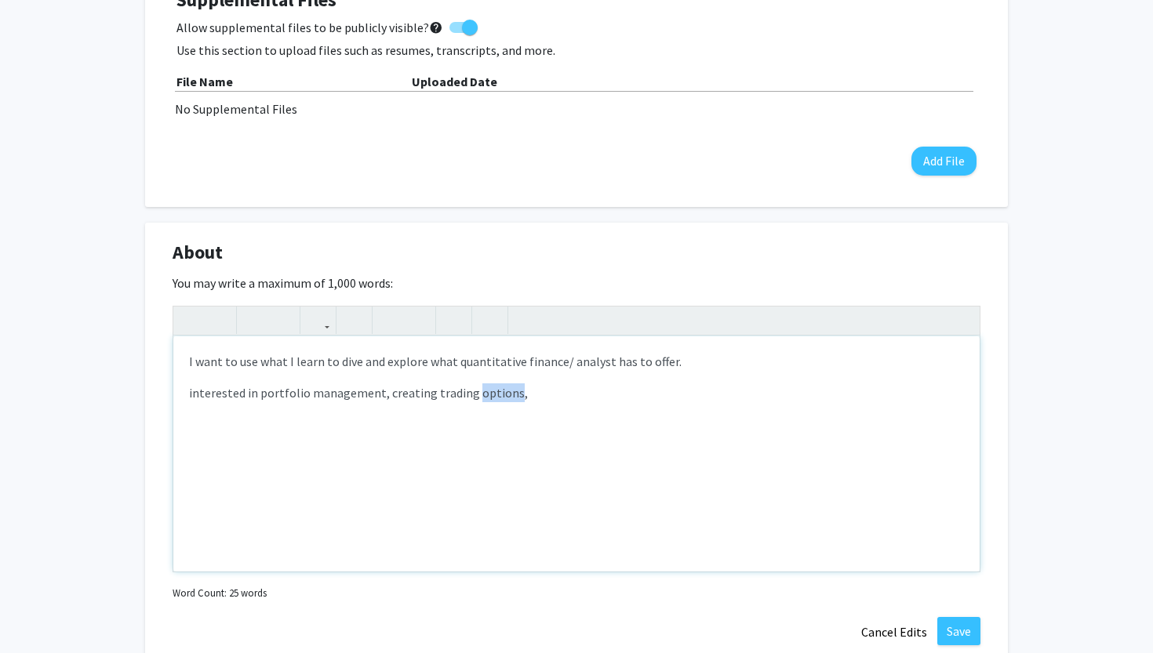
click at [486, 396] on p "interested in portfolio management, creating trading options," at bounding box center [576, 393] width 775 height 19
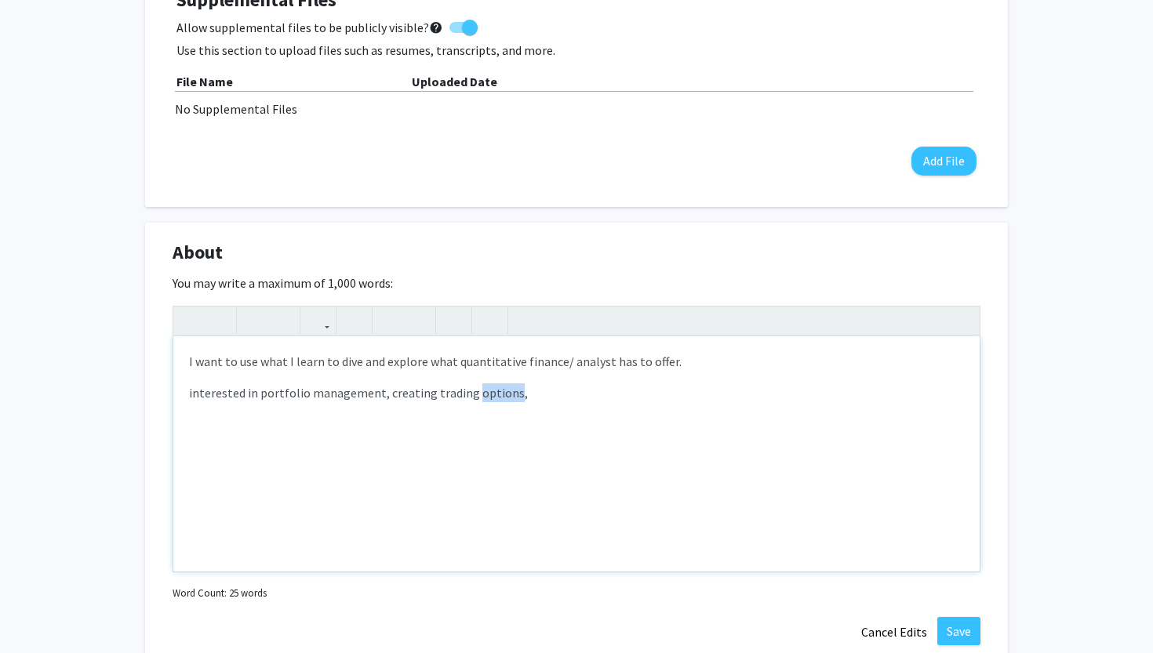
drag, startPoint x: 526, startPoint y: 446, endPoint x: 511, endPoint y: 399, distance: 48.6
click at [526, 446] on div "I want to use what I learn to dive and explore what quantitative finance/ analy…" at bounding box center [576, 454] width 806 height 235
click at [494, 406] on div "I want to use what I learn to dive and explore what quantitative finance/ analy…" at bounding box center [576, 454] width 806 height 235
click at [510, 402] on p "interested in portfolio management, creating trading options," at bounding box center [576, 393] width 775 height 19
click at [496, 397] on p "interested in portfolio management, creating trading options," at bounding box center [576, 393] width 775 height 19
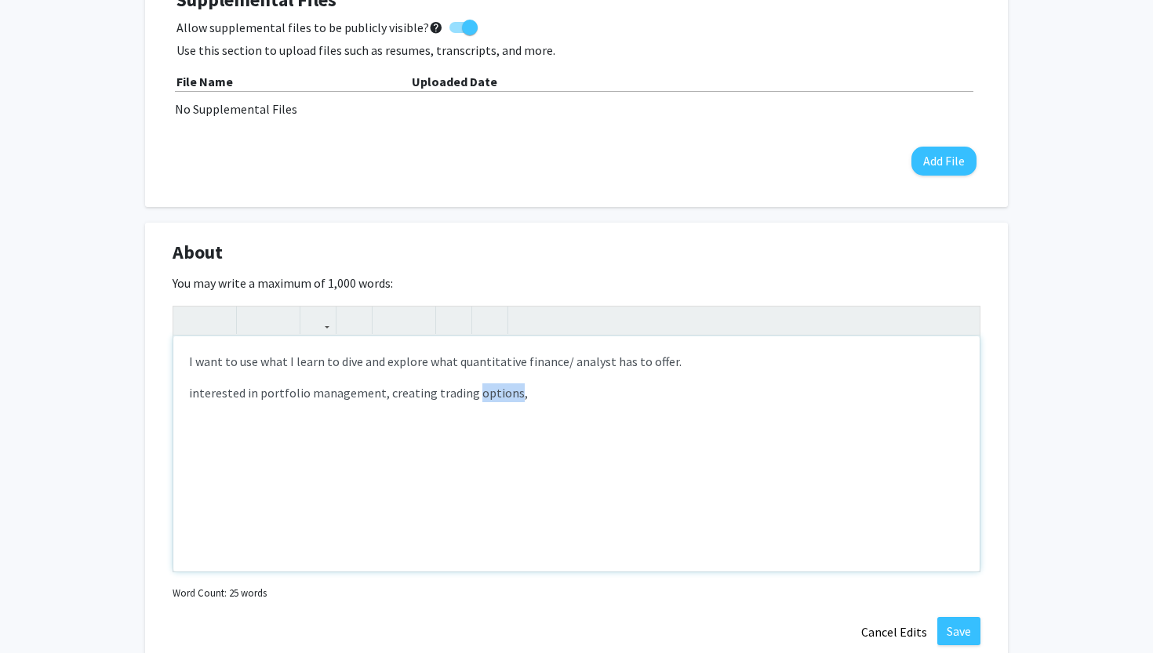
click at [496, 397] on p "interested in portfolio management, creating trading options," at bounding box center [576, 393] width 775 height 19
click at [527, 389] on p "interested in portfolio management, creating trading using statiscatal ," at bounding box center [576, 393] width 775 height 19
click at [556, 391] on p "interested in portfolio management, creating trading using statiscatal ," at bounding box center [576, 393] width 775 height 19
click at [551, 391] on p "interested in portfolio management, creating trading using statiscatal ," at bounding box center [576, 393] width 775 height 19
click at [590, 379] on div "I want to use what I learn to dive and explore what quantitative finance/ analy…" at bounding box center [576, 454] width 806 height 235
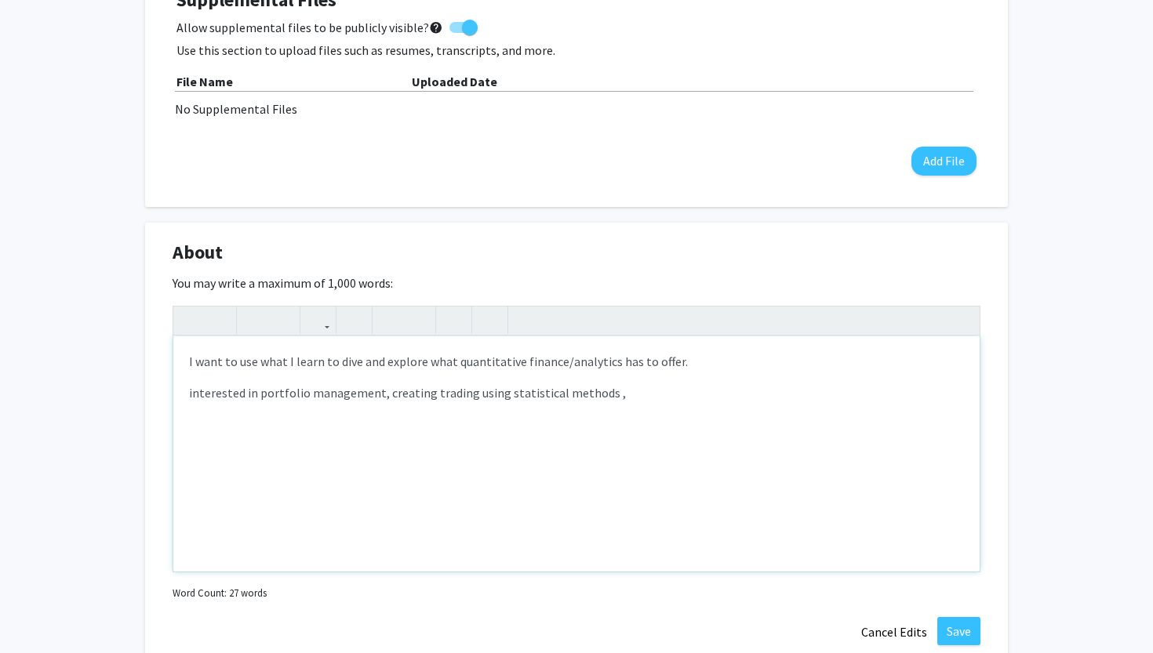
click at [712, 423] on div "I want to use what I learn to dive and explore what quantitative finance/analyt…" at bounding box center [576, 454] width 806 height 235
type textarea "<p>I want to use what I learn to dive and explore what quantitative finance/ana…"
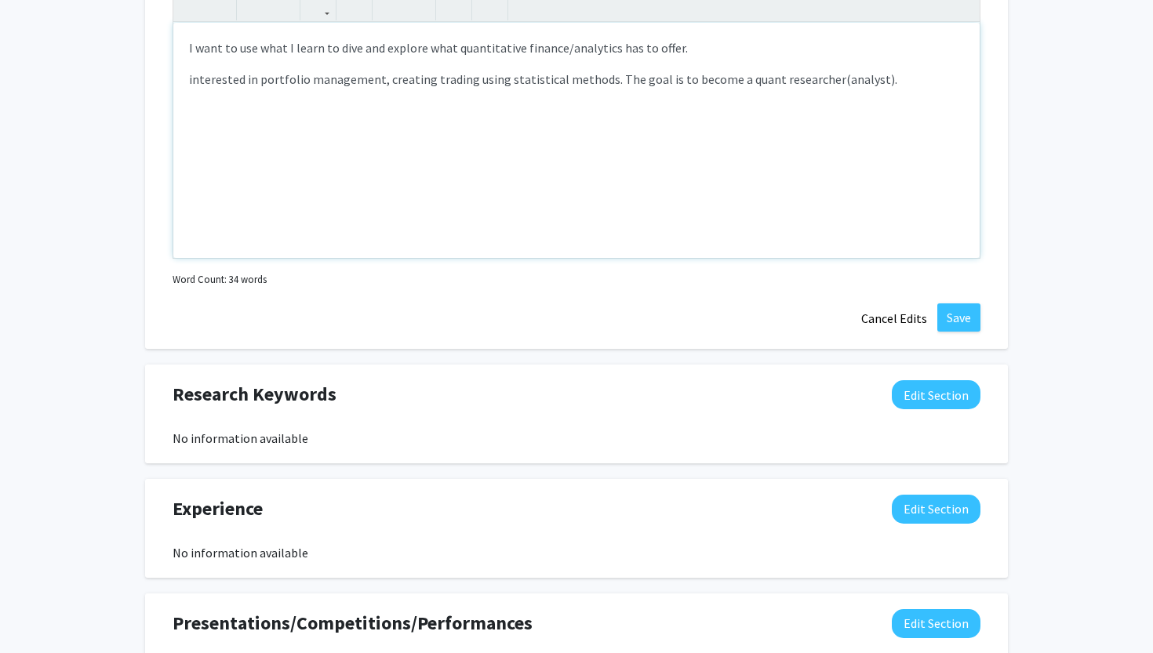
scroll to position [848, 0]
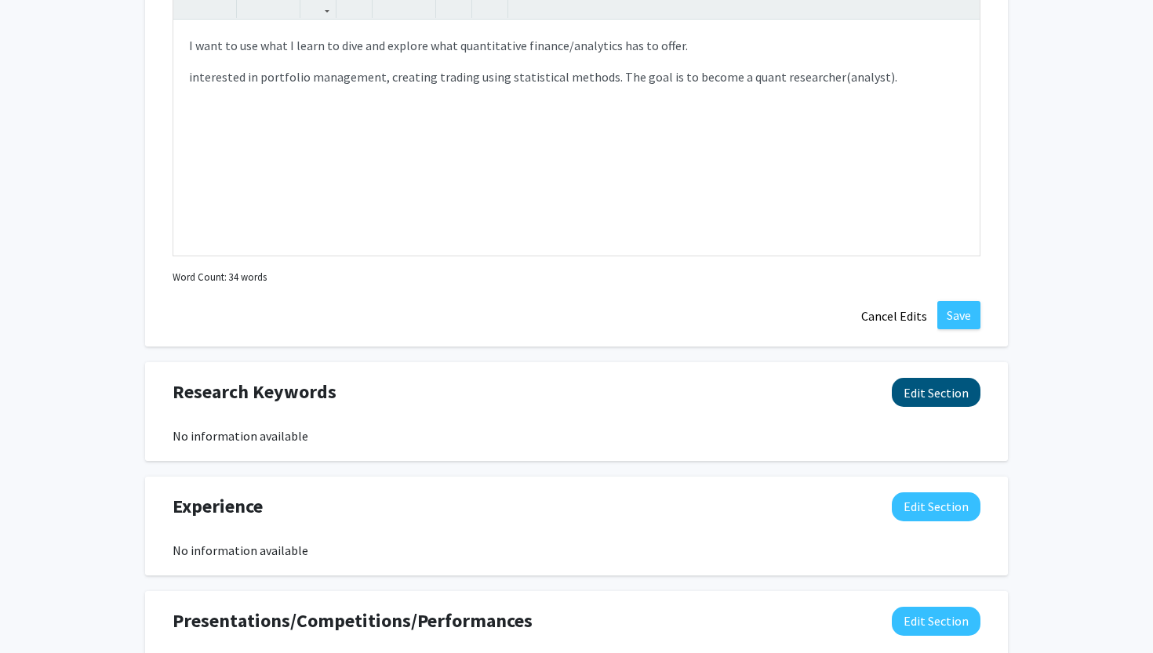
click at [901, 407] on button "Edit Section" at bounding box center [936, 392] width 89 height 29
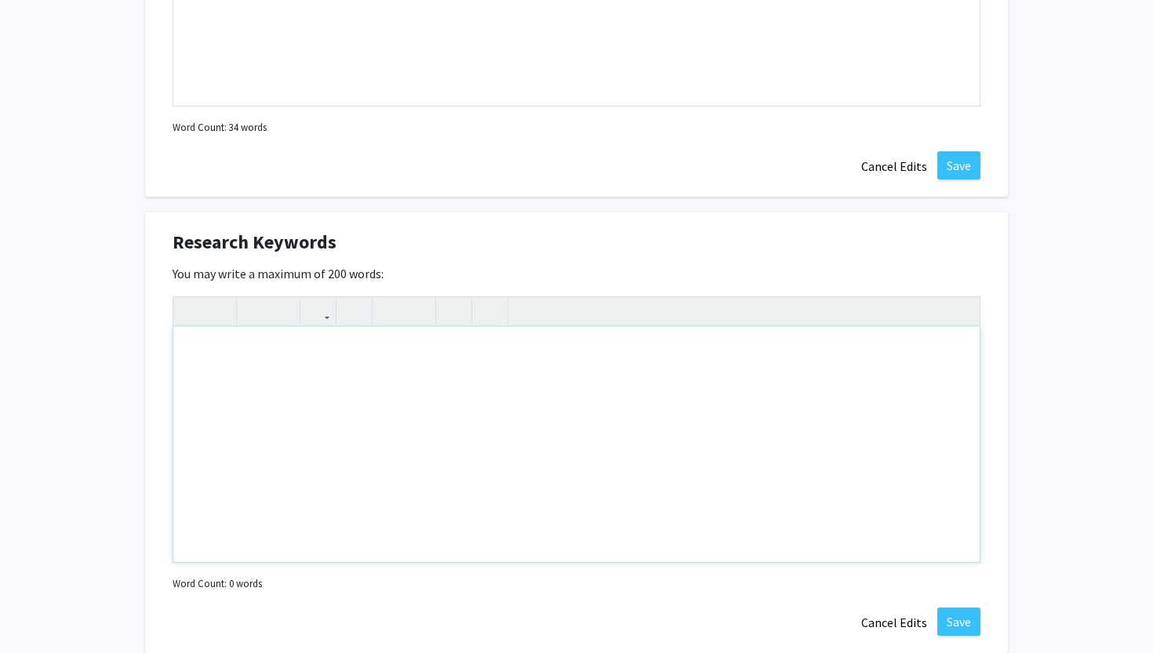
scroll to position [1008, 0]
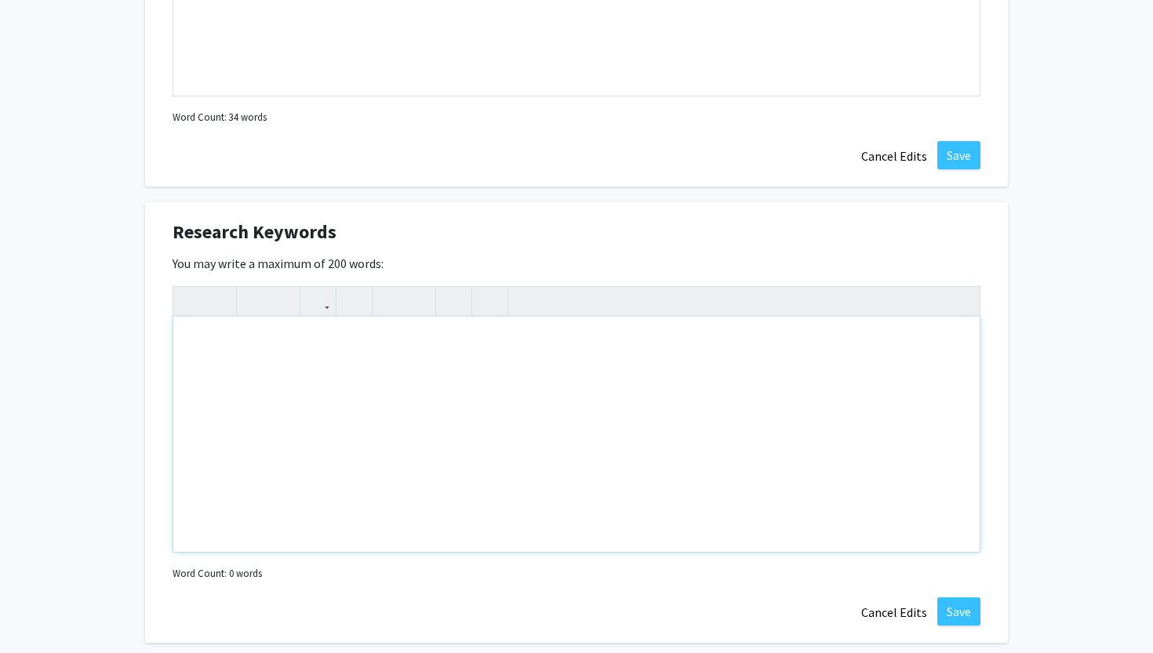
click at [413, 430] on div "Note to users with screen readers: Please deactivate our accessibility plugin f…" at bounding box center [576, 434] width 806 height 235
type textarea "financial engineering, computer science, statistics, math, volitility, trading,…"
click at [577, 340] on div "financial engineering, computer science, statistics, math, volatility, trading,…" at bounding box center [576, 434] width 806 height 235
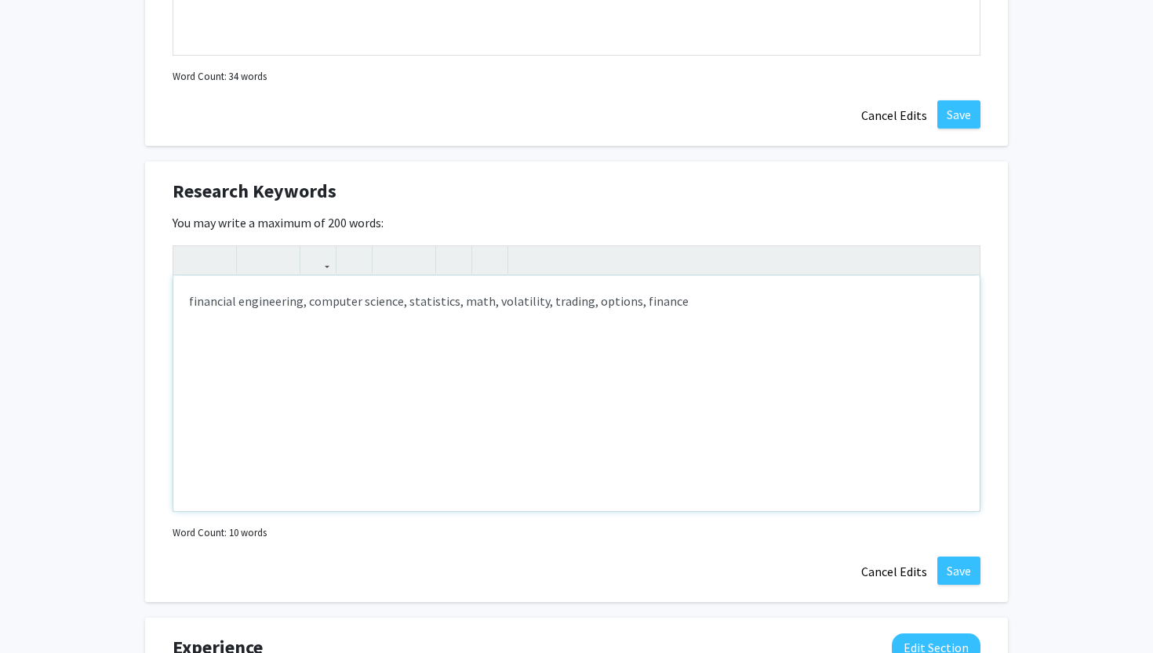
scroll to position [1113, 0]
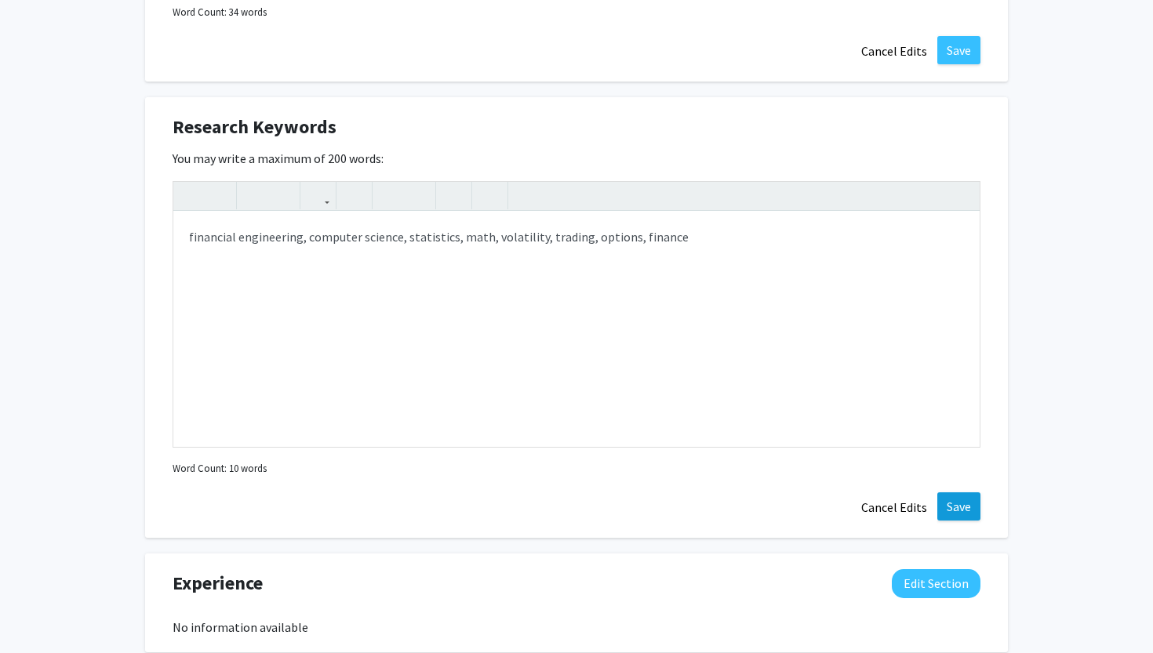
click at [961, 510] on button "Save" at bounding box center [958, 507] width 43 height 28
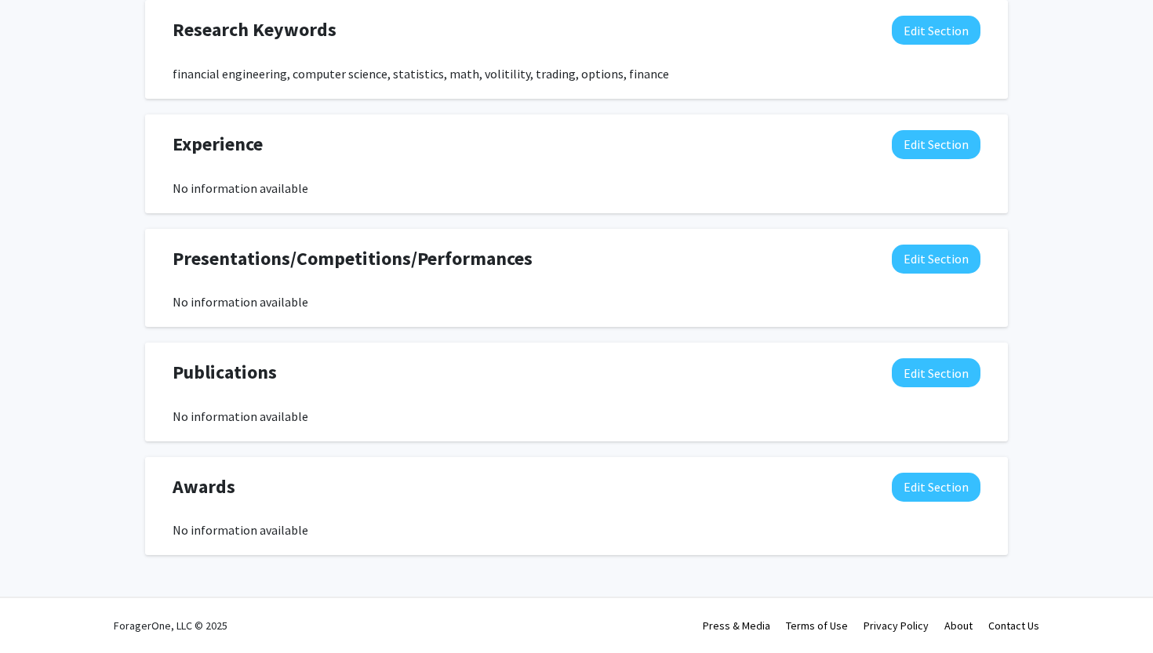
scroll to position [1213, 0]
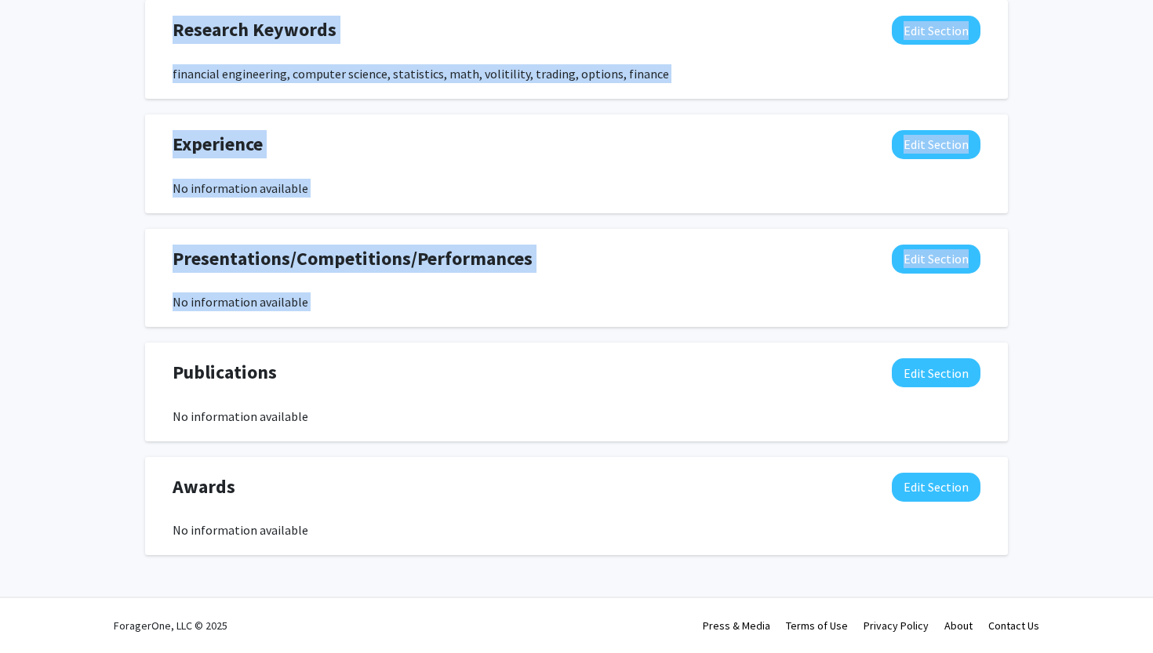
drag, startPoint x: 952, startPoint y: 620, endPoint x: 989, endPoint y: 395, distance: 228.9
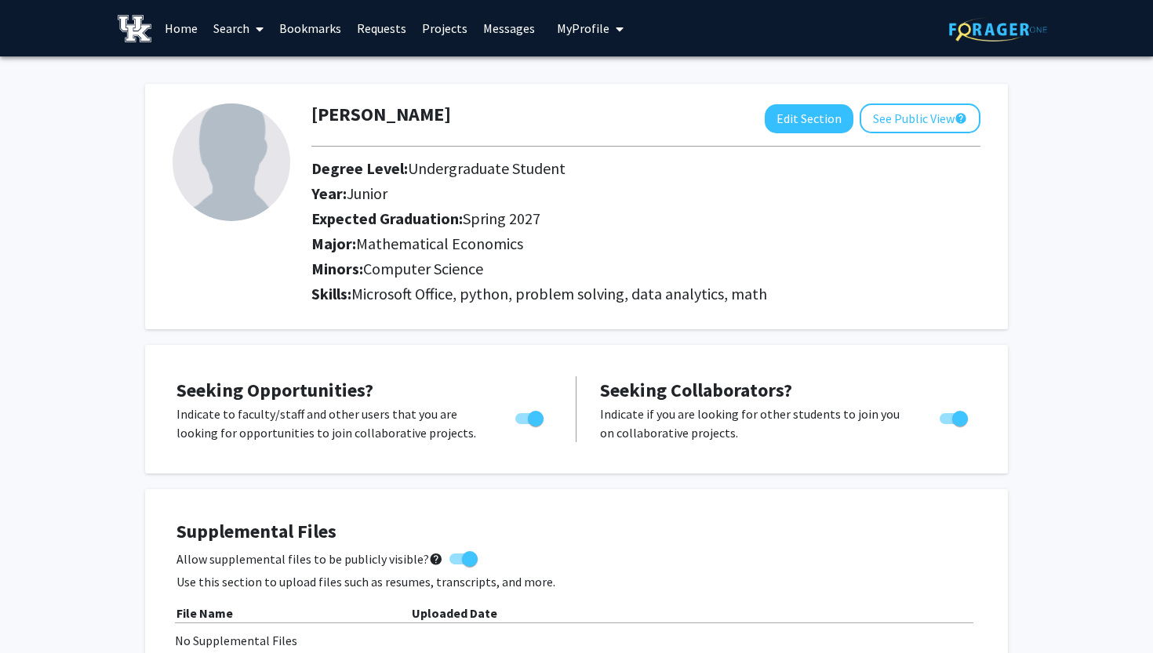
scroll to position [0, 0]
click at [243, 20] on link "Search" at bounding box center [239, 28] width 66 height 55
click at [248, 68] on span "Faculty/Staff" at bounding box center [263, 71] width 115 height 31
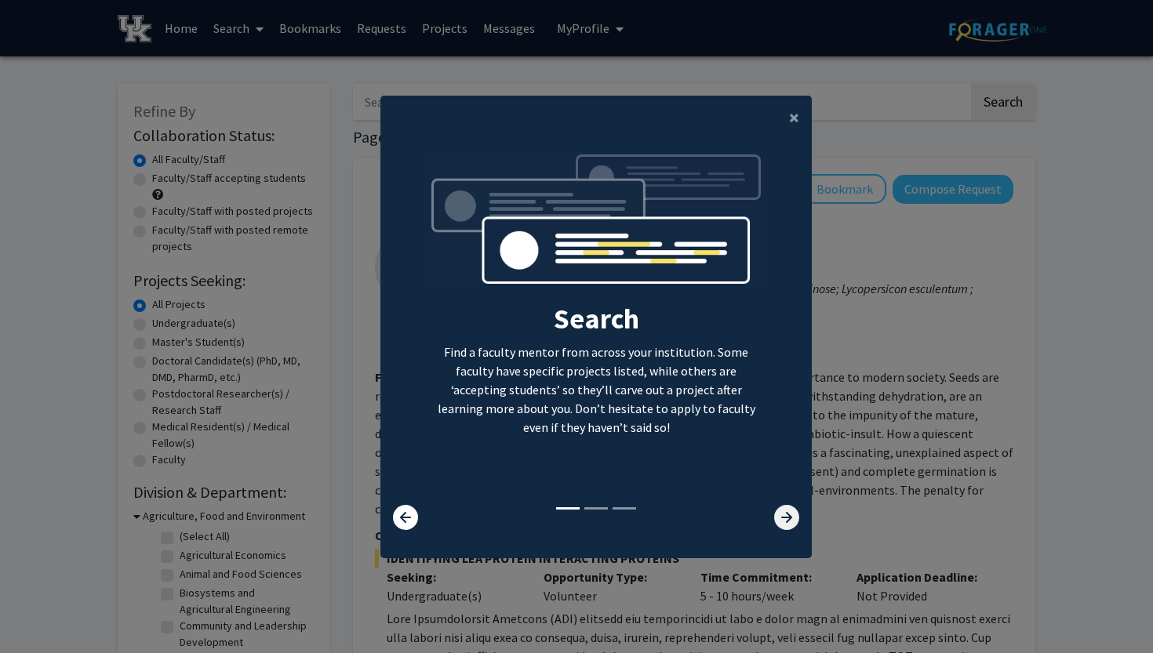
click at [785, 527] on icon at bounding box center [786, 517] width 25 height 25
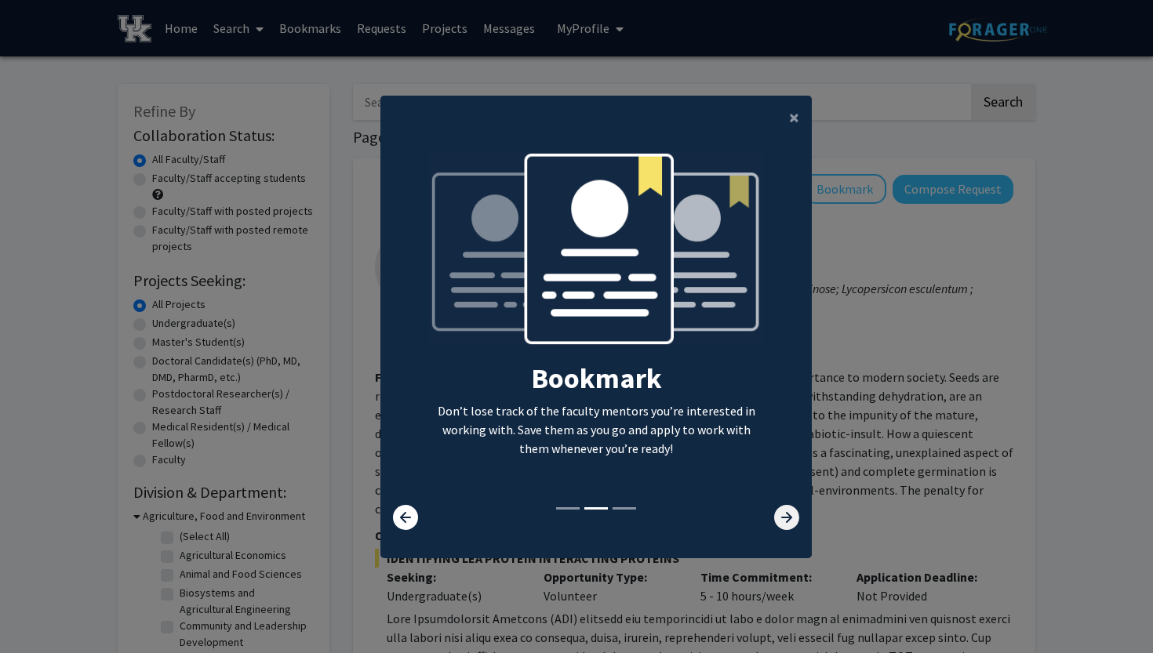
click at [785, 527] on icon at bounding box center [786, 517] width 25 height 25
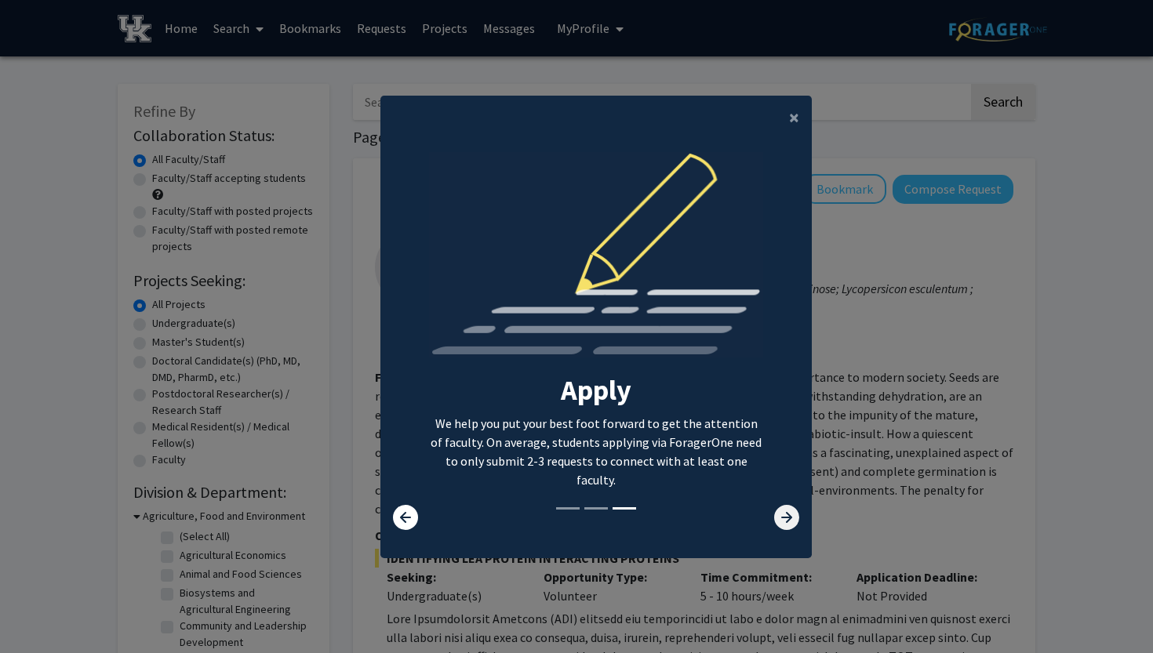
click at [785, 526] on icon at bounding box center [786, 517] width 25 height 25
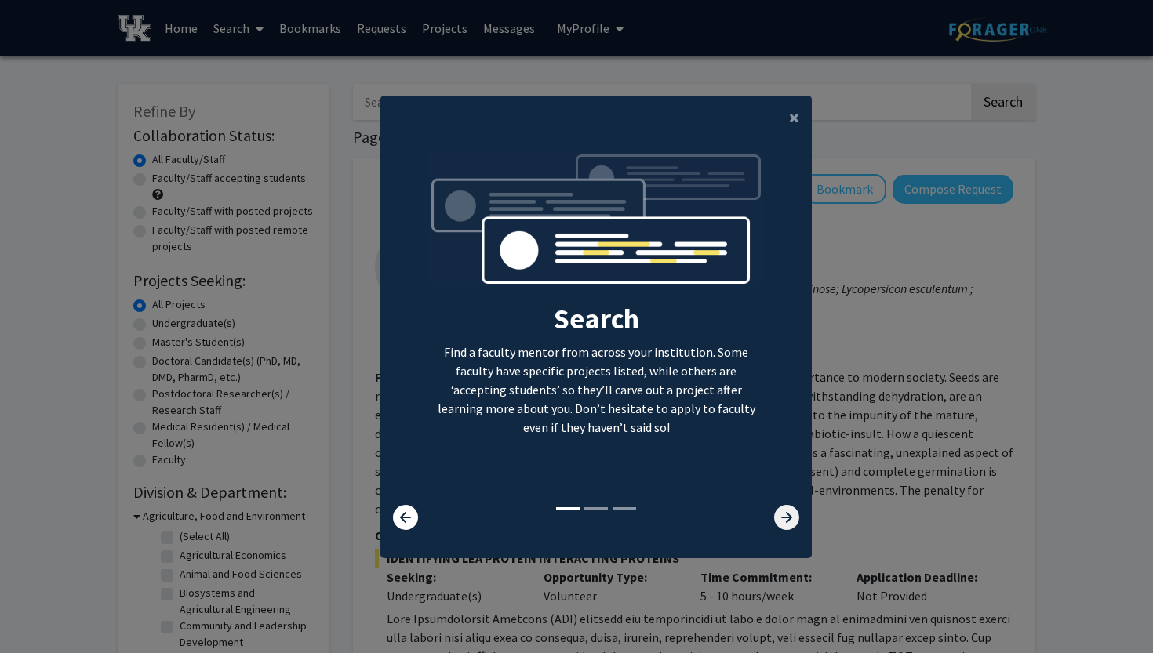
click at [785, 526] on icon at bounding box center [786, 517] width 25 height 25
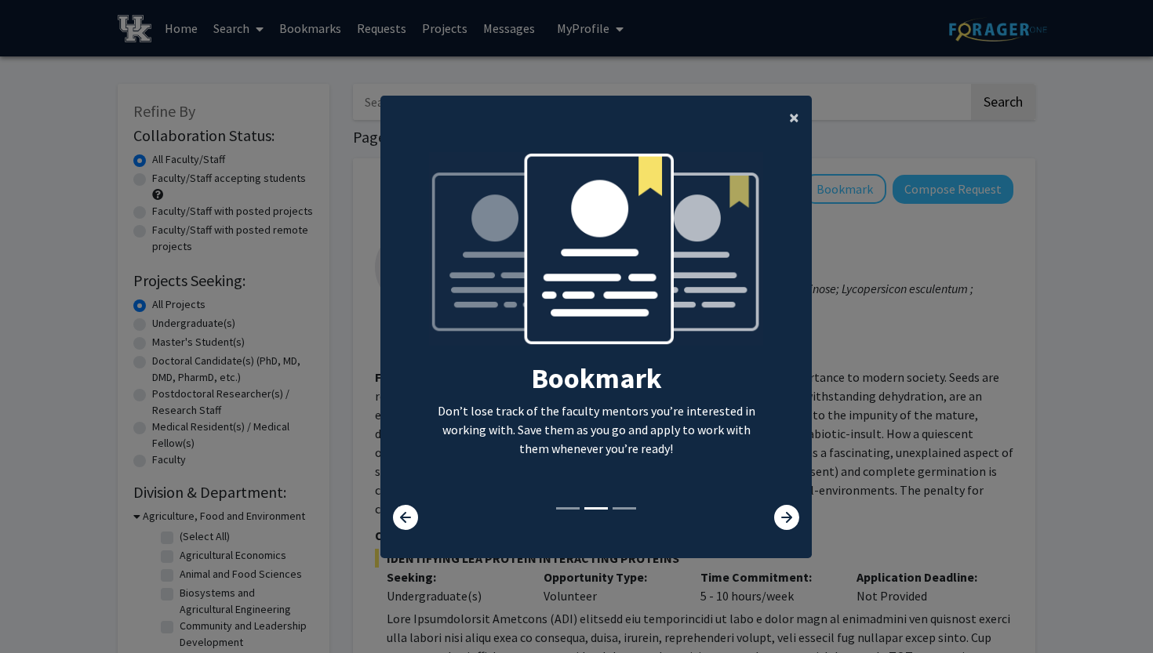
click at [789, 114] on span "×" at bounding box center [794, 117] width 10 height 24
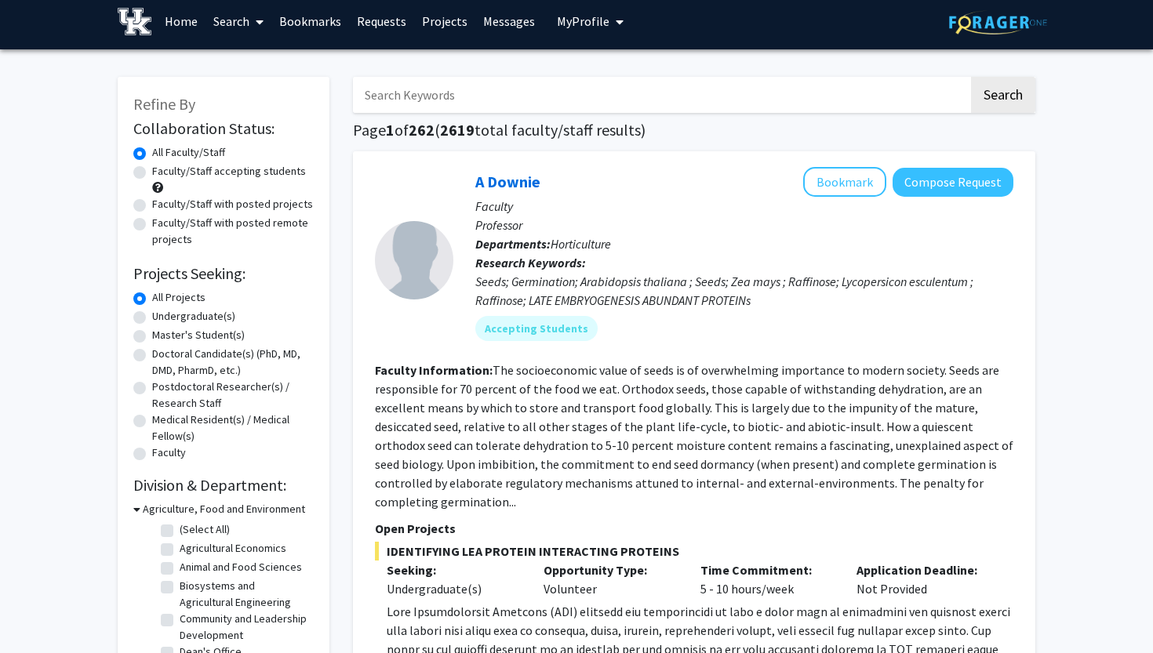
scroll to position [13, 0]
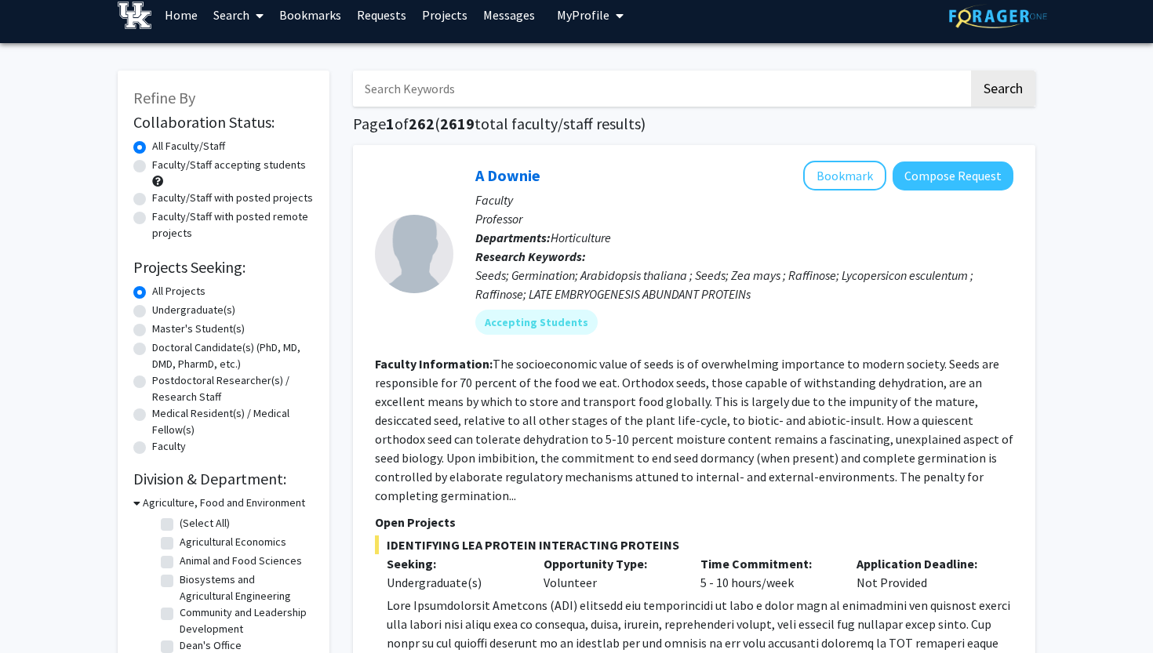
click at [450, 83] on input "Search Keywords" at bounding box center [661, 89] width 616 height 36
click at [1002, 91] on button "Search" at bounding box center [1003, 89] width 64 height 36
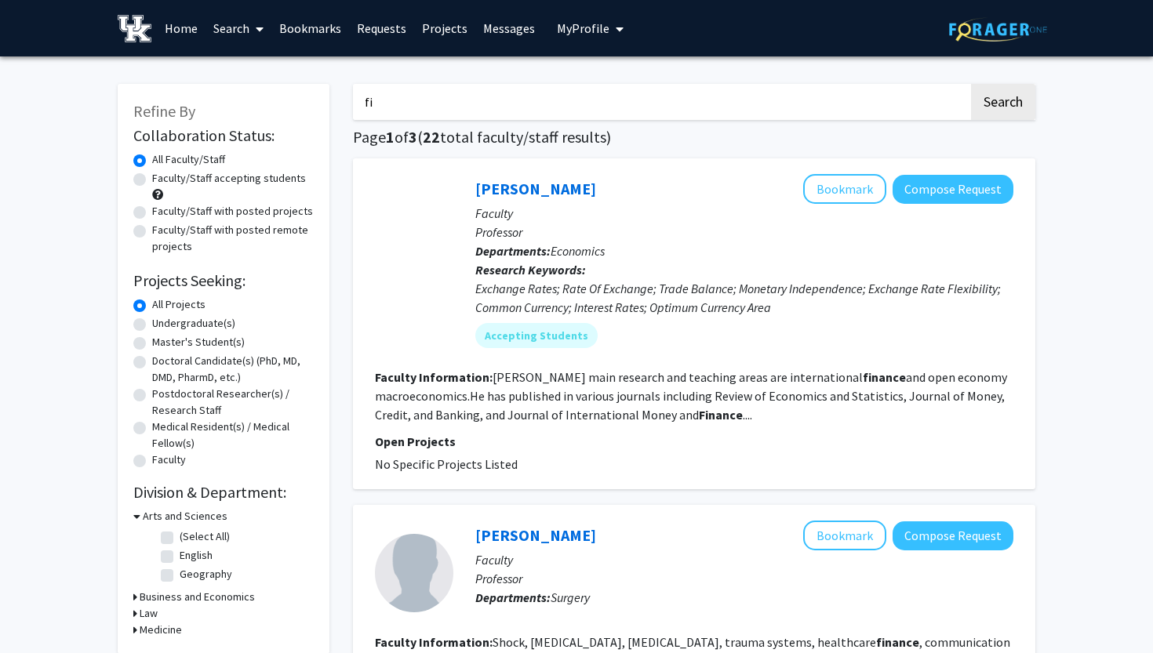
type input "f"
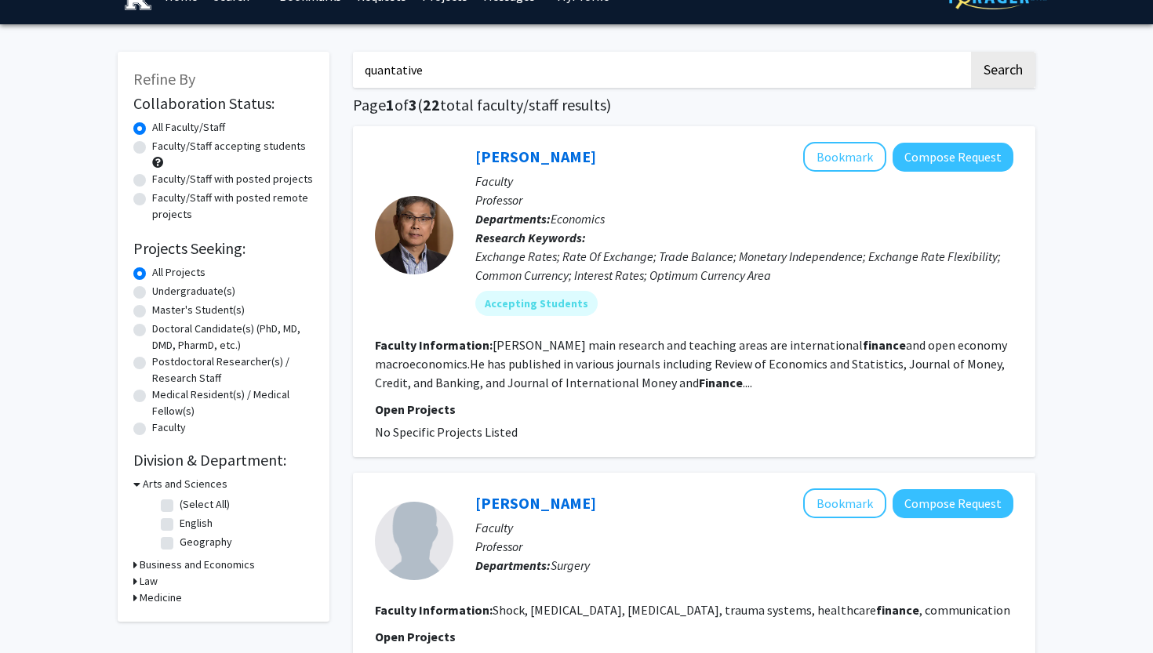
scroll to position [41, 0]
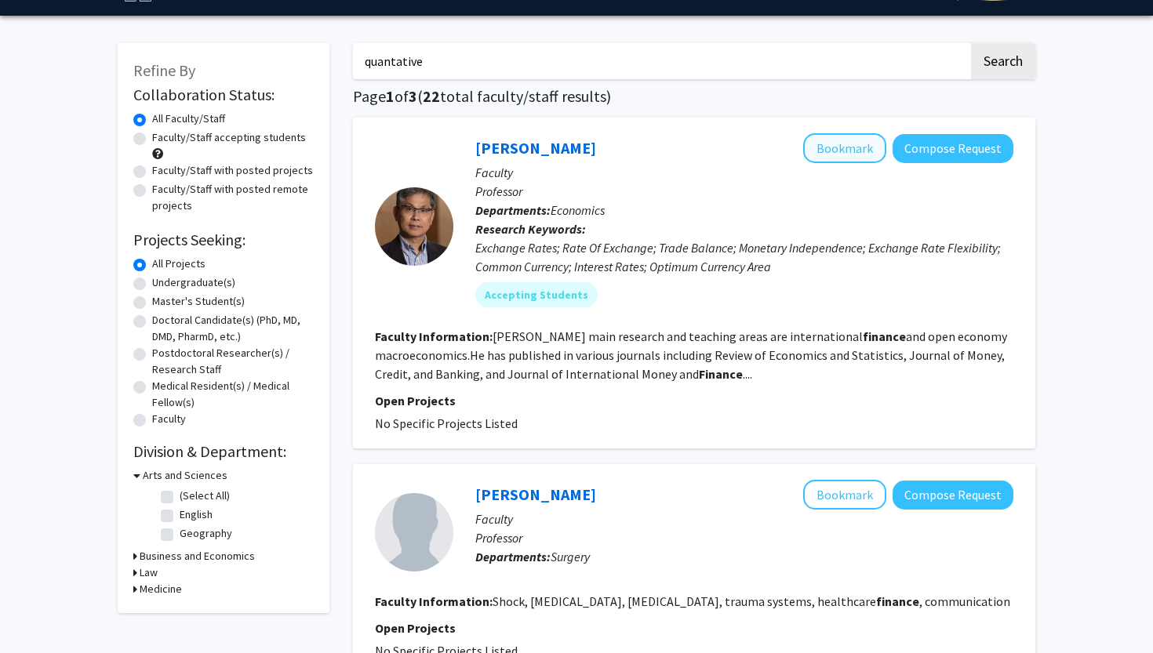
click at [845, 150] on button "Bookmark" at bounding box center [844, 148] width 83 height 30
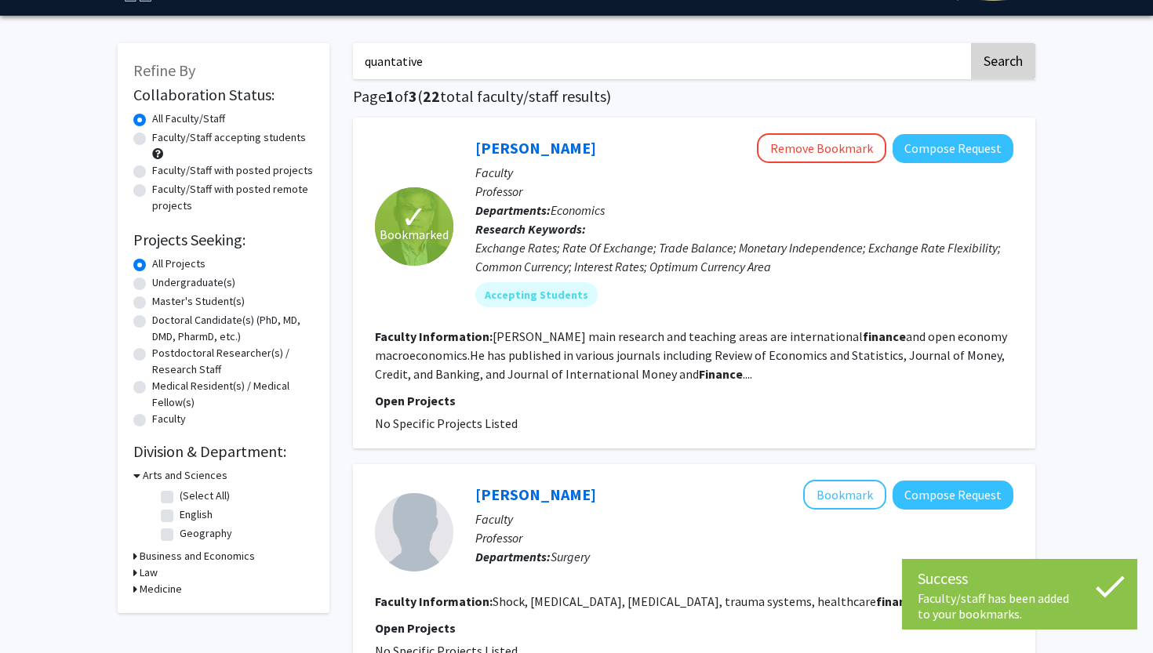
click at [994, 71] on button "Search" at bounding box center [1003, 61] width 64 height 36
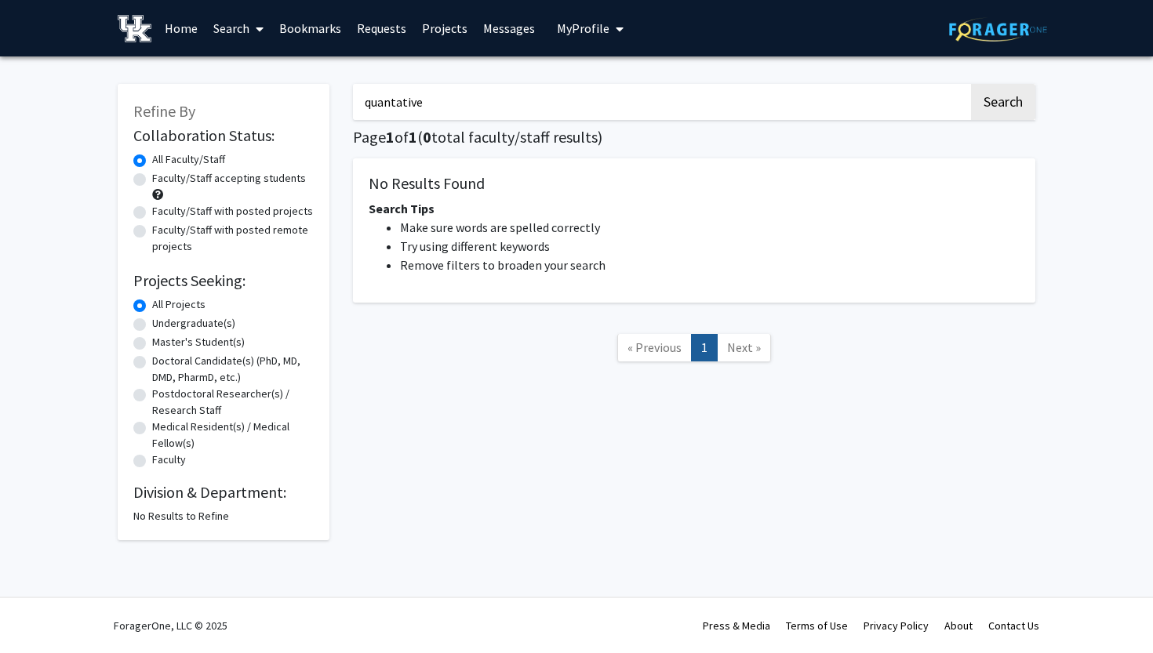
click at [448, 107] on input "quantative" at bounding box center [661, 102] width 616 height 36
click at [1002, 104] on button "Search" at bounding box center [1003, 102] width 64 height 36
click at [1024, 89] on button "Search" at bounding box center [1003, 102] width 64 height 36
click at [439, 104] on input "quantative" at bounding box center [661, 102] width 616 height 36
type input "quant"
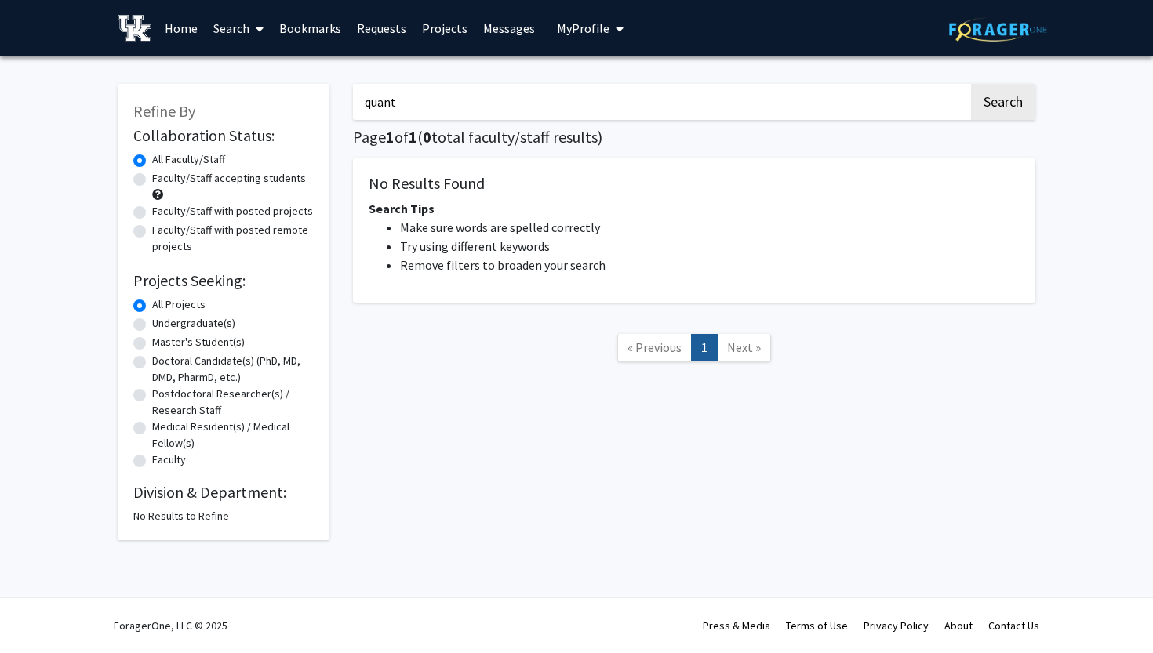
click at [1002, 104] on button "Search" at bounding box center [1003, 102] width 64 height 36
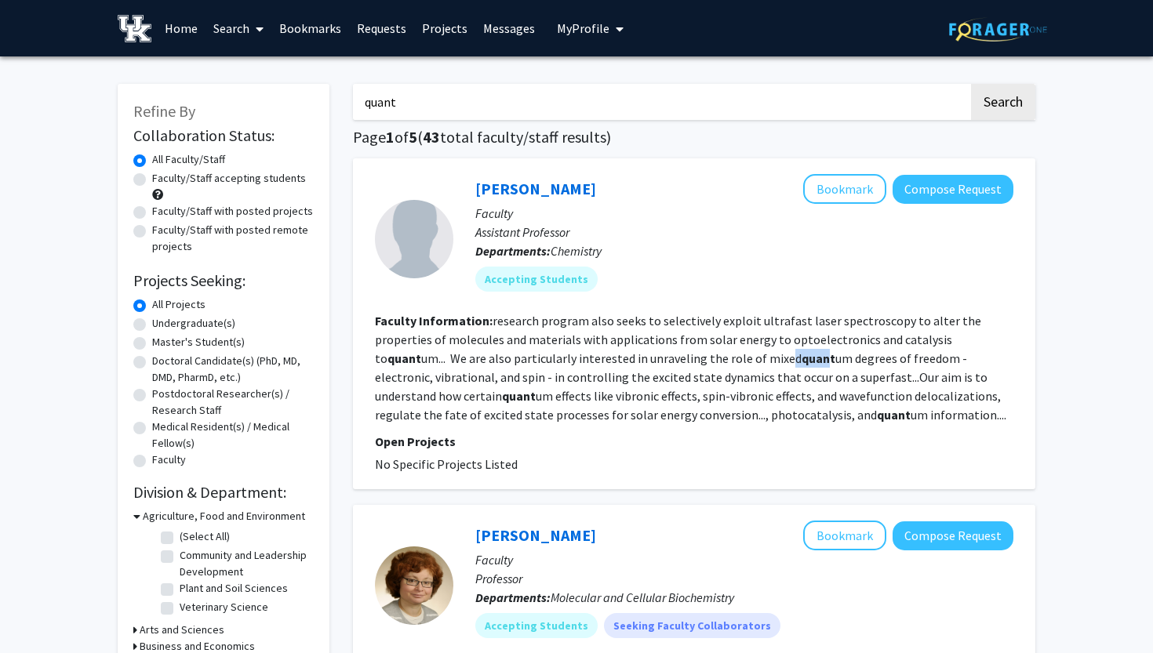
drag, startPoint x: 647, startPoint y: 359, endPoint x: 682, endPoint y: 359, distance: 35.3
click at [682, 359] on fg-read-more "research program also seeks to selectively exploit ultrafast laser spectroscopy…" at bounding box center [690, 368] width 631 height 110
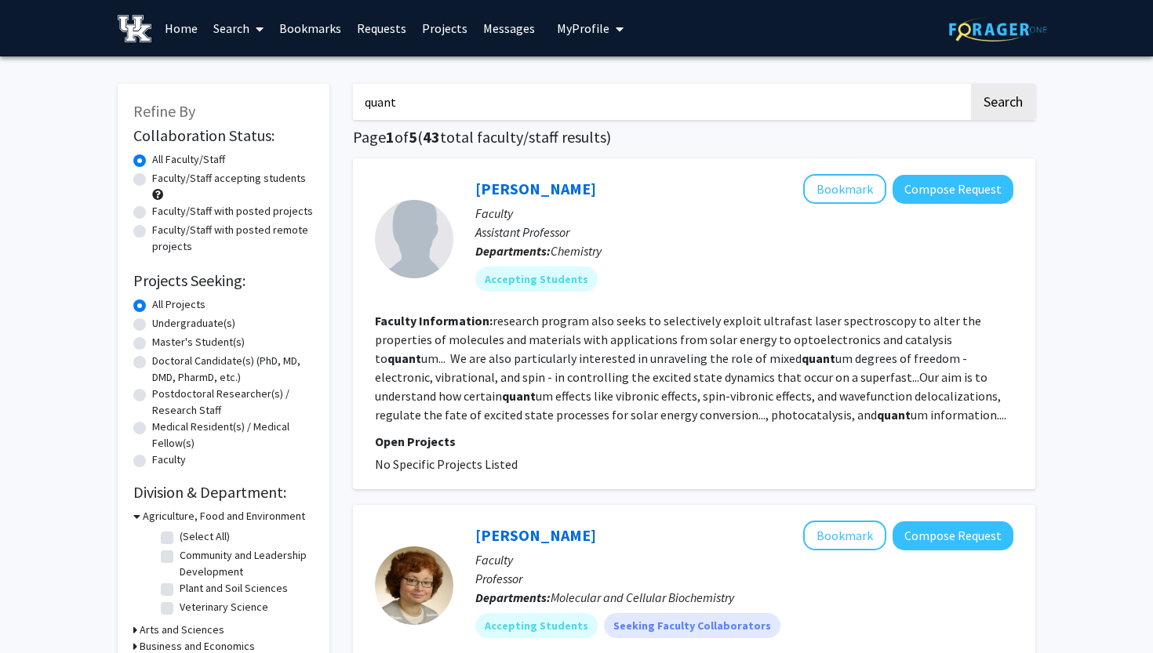
click at [511, 118] on input "quant" at bounding box center [661, 102] width 616 height 36
click at [446, 106] on input "Search Keywords" at bounding box center [661, 102] width 616 height 36
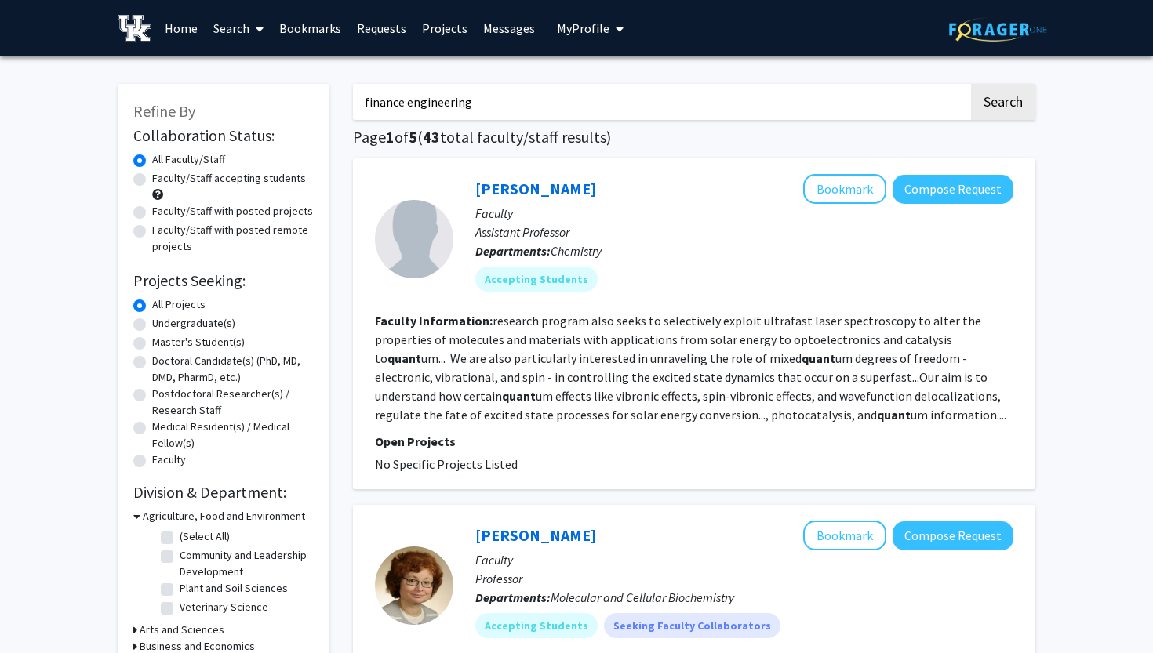
click at [1002, 104] on button "Search" at bounding box center [1003, 102] width 64 height 36
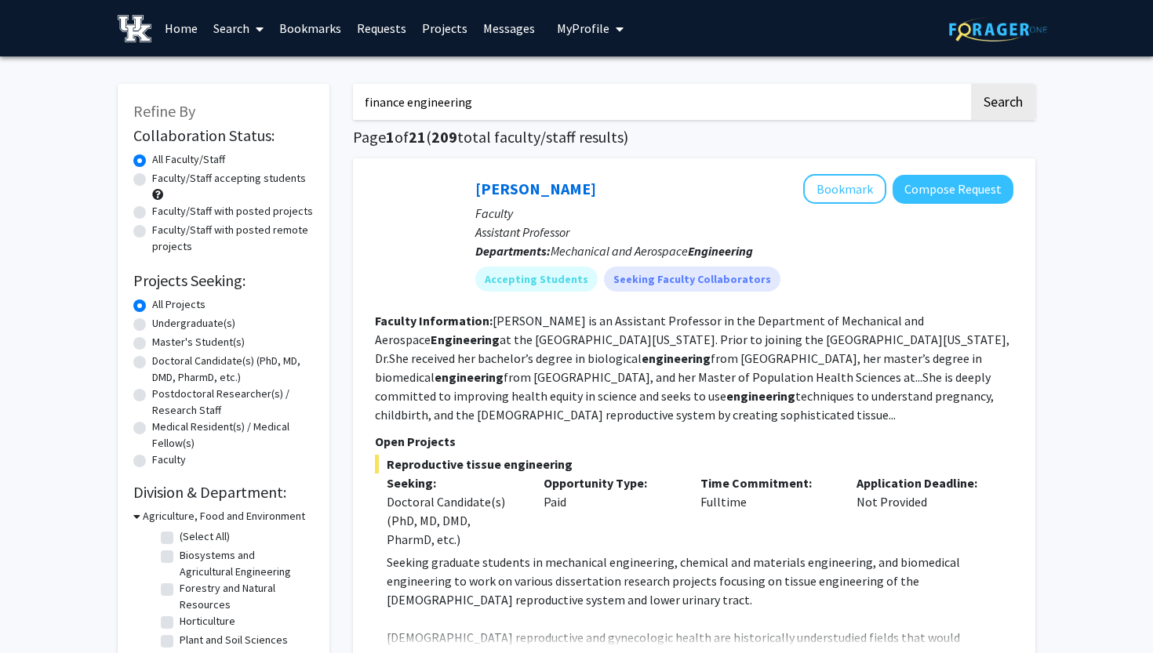
scroll to position [-1, 0]
click at [520, 104] on input "finance engineering" at bounding box center [661, 102] width 616 height 36
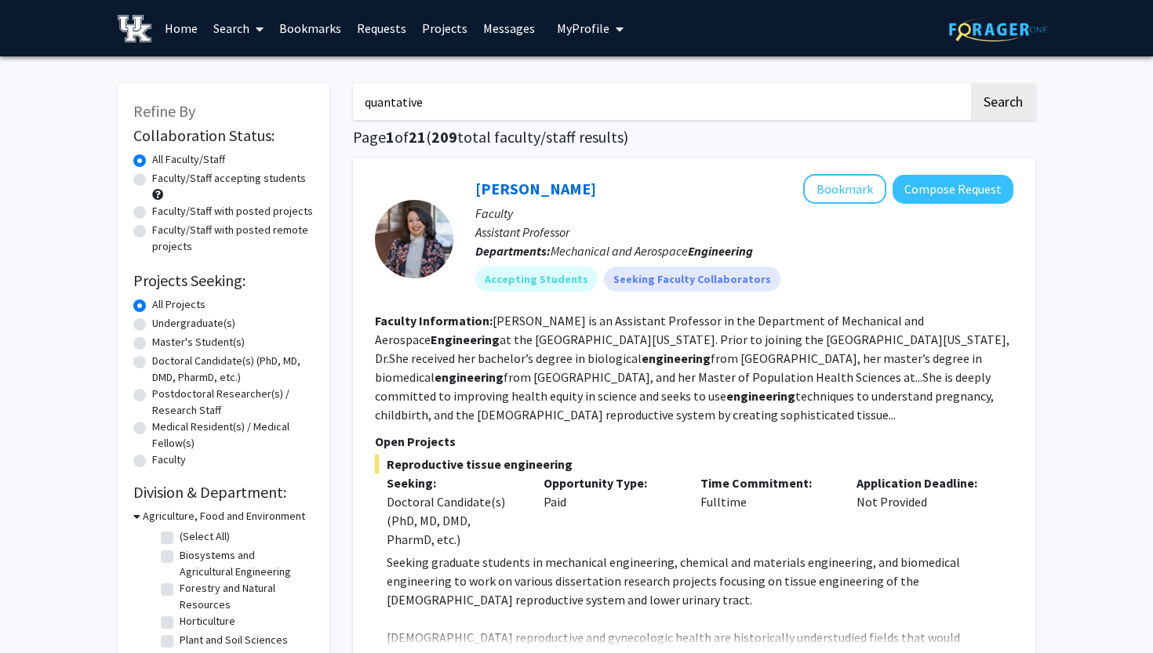
click at [1002, 104] on button "Search" at bounding box center [1003, 102] width 64 height 36
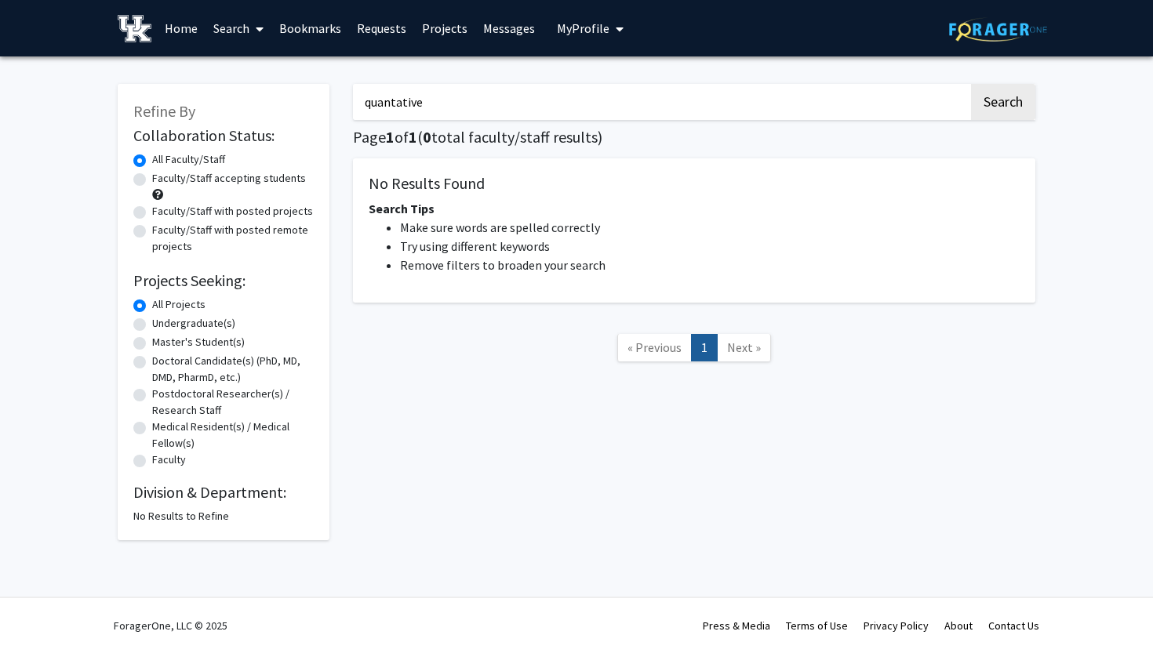
click at [390, 101] on input "quantative" at bounding box center [661, 102] width 616 height 36
click at [1002, 104] on button "Search" at bounding box center [1003, 102] width 64 height 36
click at [396, 103] on input "quantative" at bounding box center [661, 102] width 616 height 36
click at [1002, 104] on button "Search" at bounding box center [1003, 102] width 64 height 36
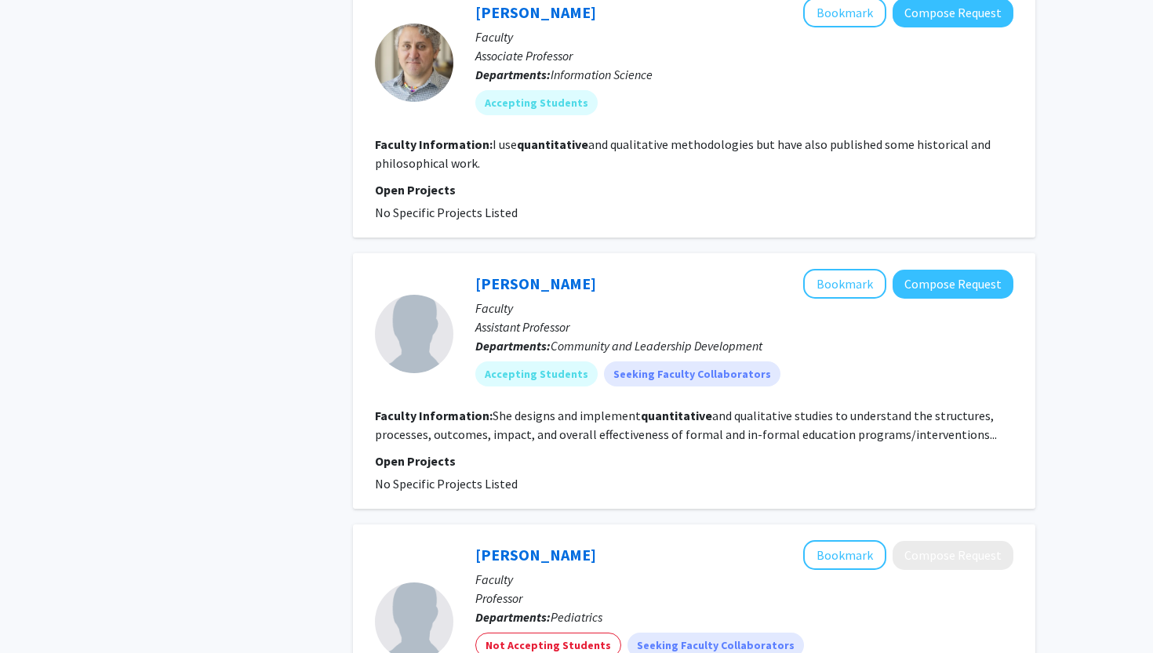
scroll to position [975, 0]
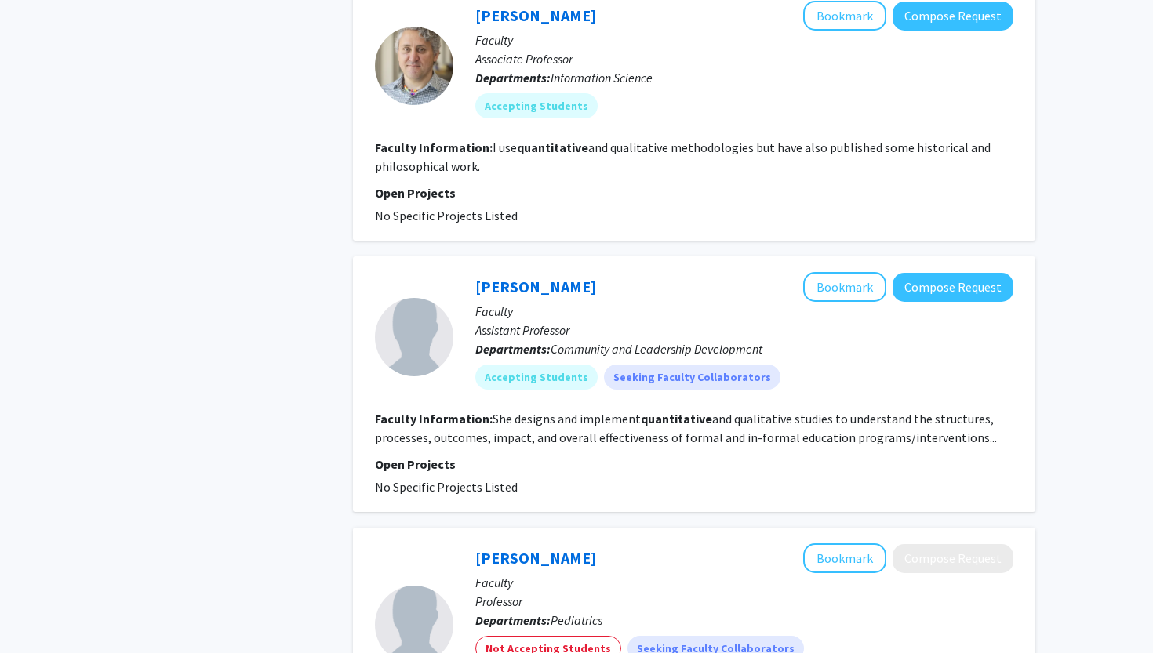
drag, startPoint x: 672, startPoint y: 145, endPoint x: 828, endPoint y: 157, distance: 156.5
click at [828, 157] on fg-read-more "I use quantitative and qualitative methodologies but have also published some h…" at bounding box center [683, 157] width 616 height 35
click at [417, 180] on fg-search-faculty "Christopher Burns Bookmark Compose Request Faculty Associate Professor Departme…" at bounding box center [694, 113] width 638 height 224
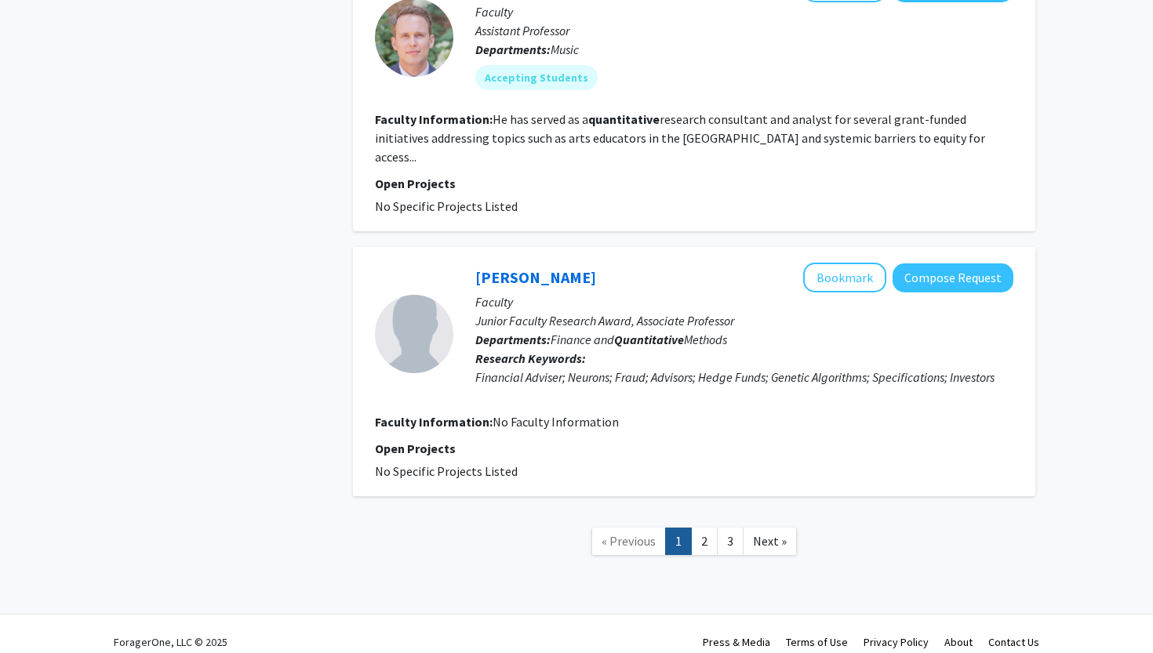
scroll to position [2658, 0]
click at [707, 529] on link "2" at bounding box center [704, 542] width 27 height 27
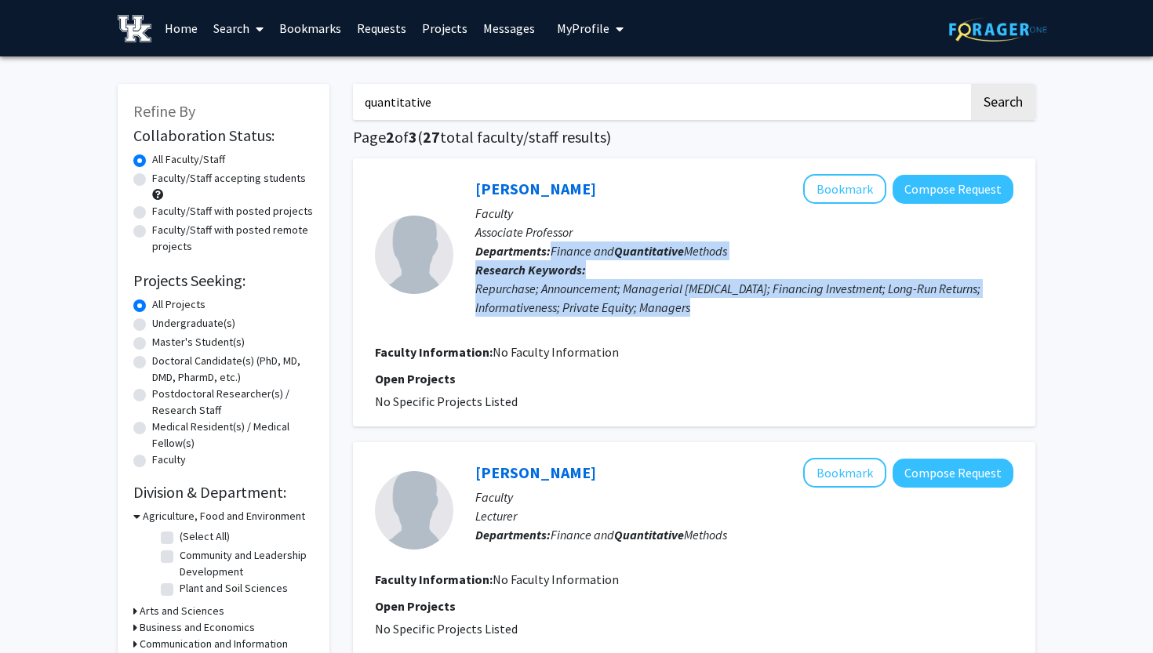
drag, startPoint x: 548, startPoint y: 244, endPoint x: 696, endPoint y: 324, distance: 167.8
click at [696, 324] on div "Leonce Bargeron Bookmark Compose Request Faculty Associate Professor Department…" at bounding box center [733, 254] width 560 height 161
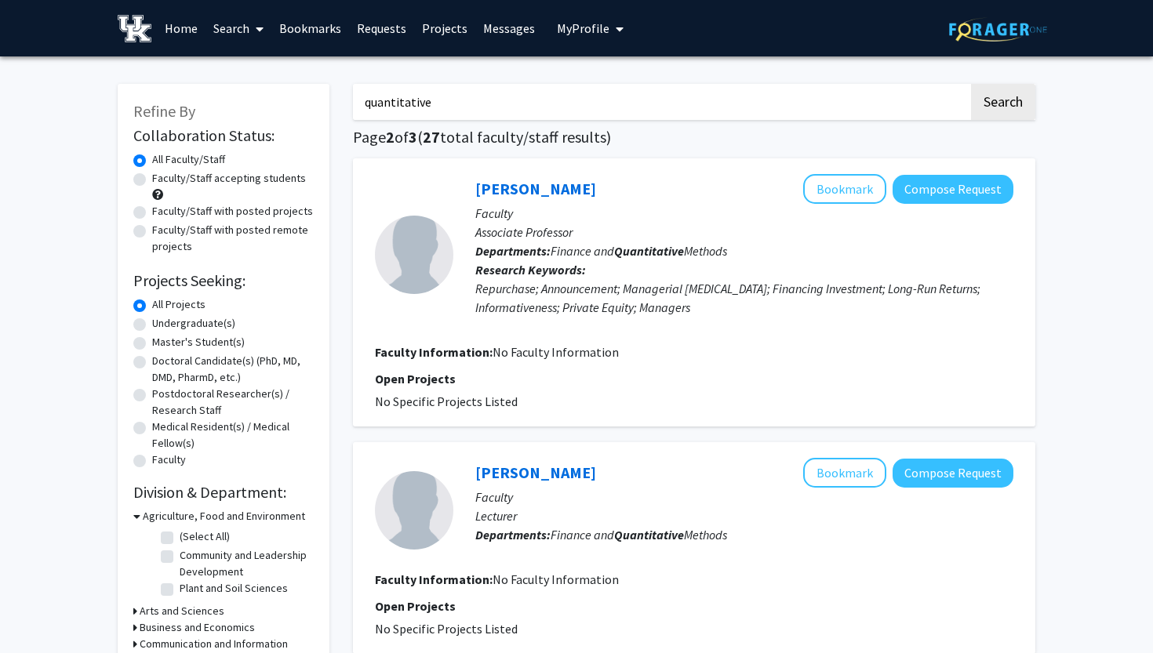
click at [535, 345] on section "Faculty Information: No Faculty Information" at bounding box center [694, 352] width 638 height 19
drag, startPoint x: 631, startPoint y: 366, endPoint x: 484, endPoint y: 327, distance: 152.4
click at [484, 327] on fg-search-faculty "Leonce Bargeron Bookmark Compose Request Faculty Associate Professor Department…" at bounding box center [694, 292] width 638 height 237
click at [574, 337] on fg-search-faculty "Leonce Bargeron Bookmark Compose Request Faculty Associate Professor Department…" at bounding box center [694, 292] width 638 height 237
click at [839, 186] on button "Bookmark" at bounding box center [844, 189] width 83 height 30
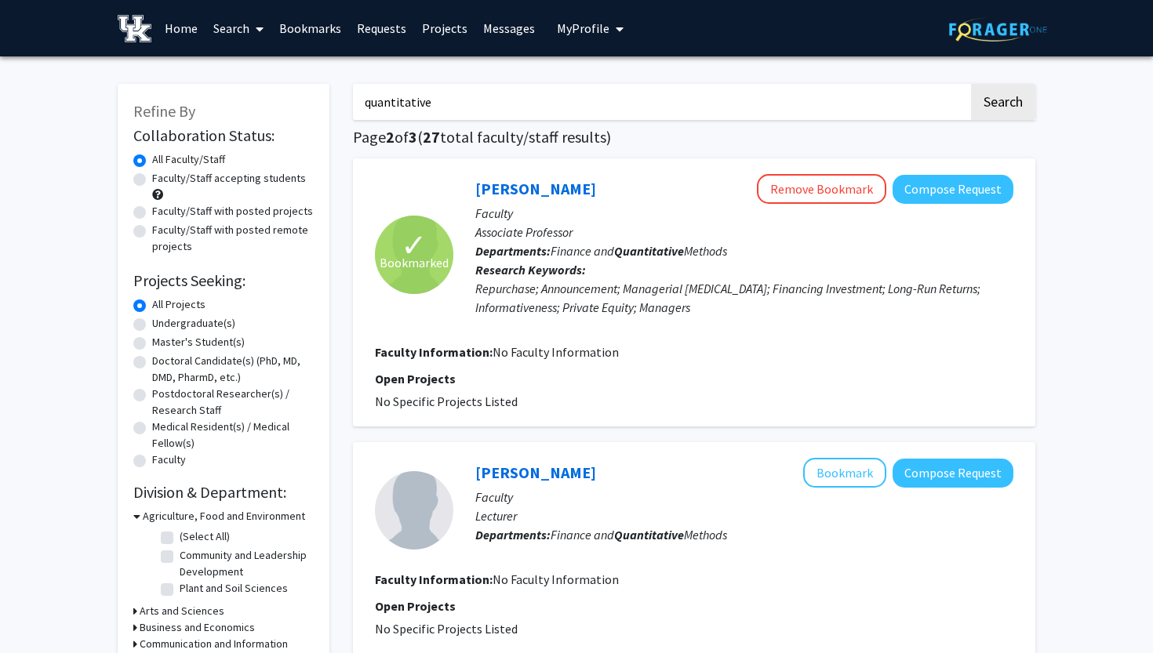
click at [584, 113] on input "quantitative" at bounding box center [661, 102] width 616 height 36
type input "liu"
click at [1002, 104] on button "Search" at bounding box center [1003, 102] width 64 height 36
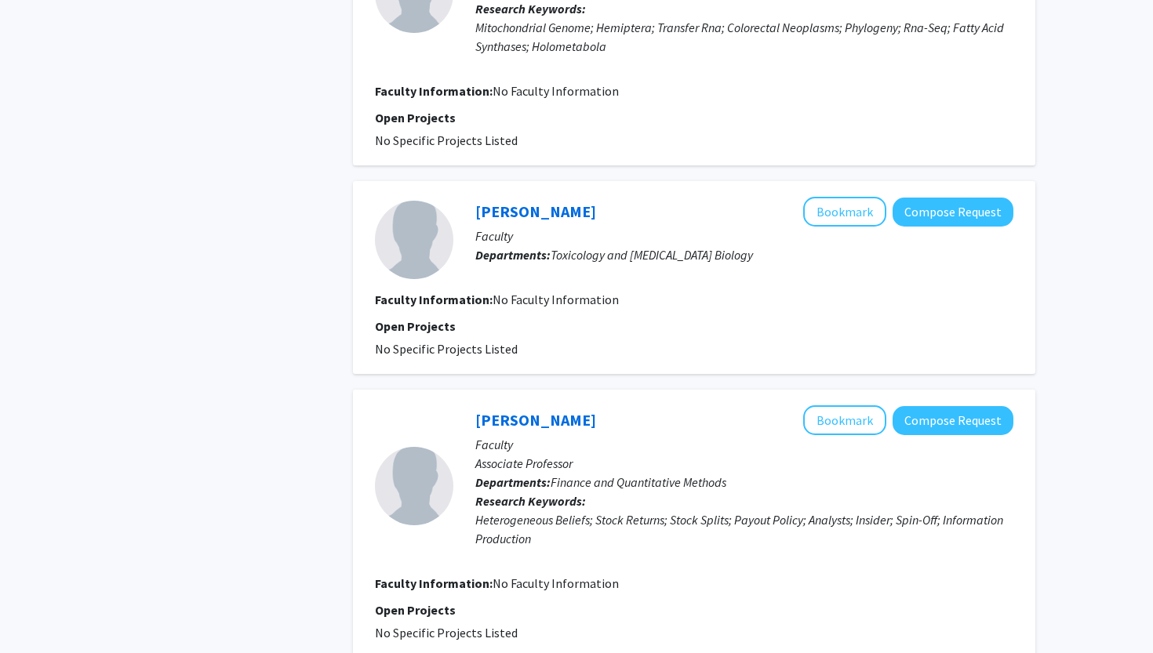
scroll to position [1963, 0]
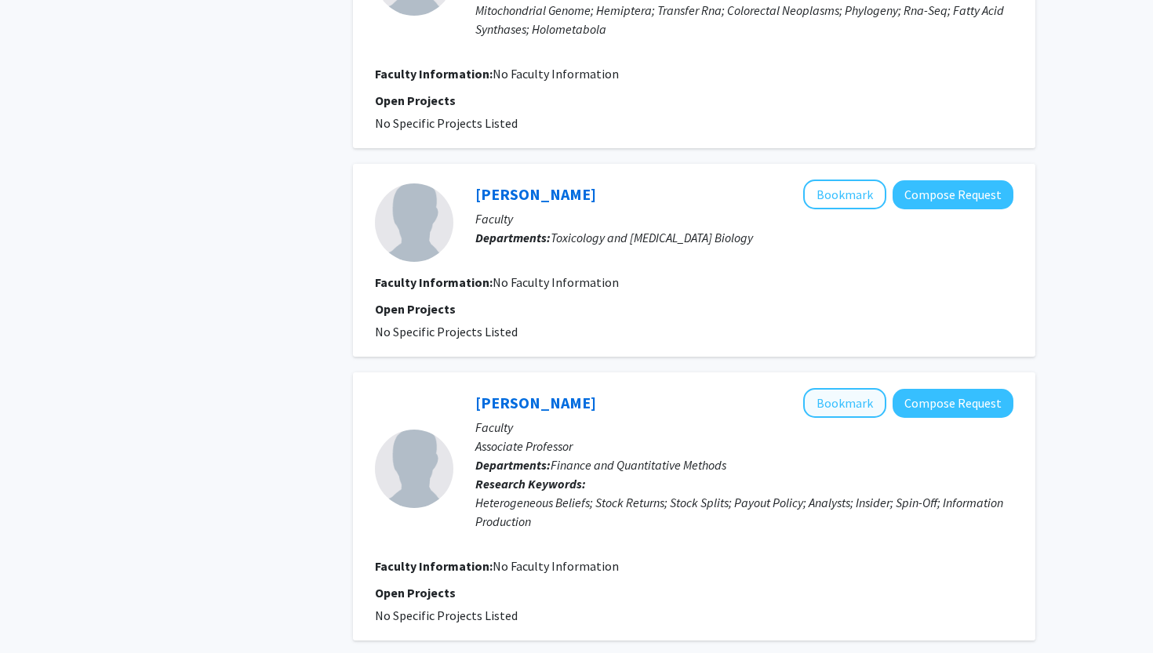
click at [860, 394] on button "Bookmark" at bounding box center [844, 403] width 83 height 30
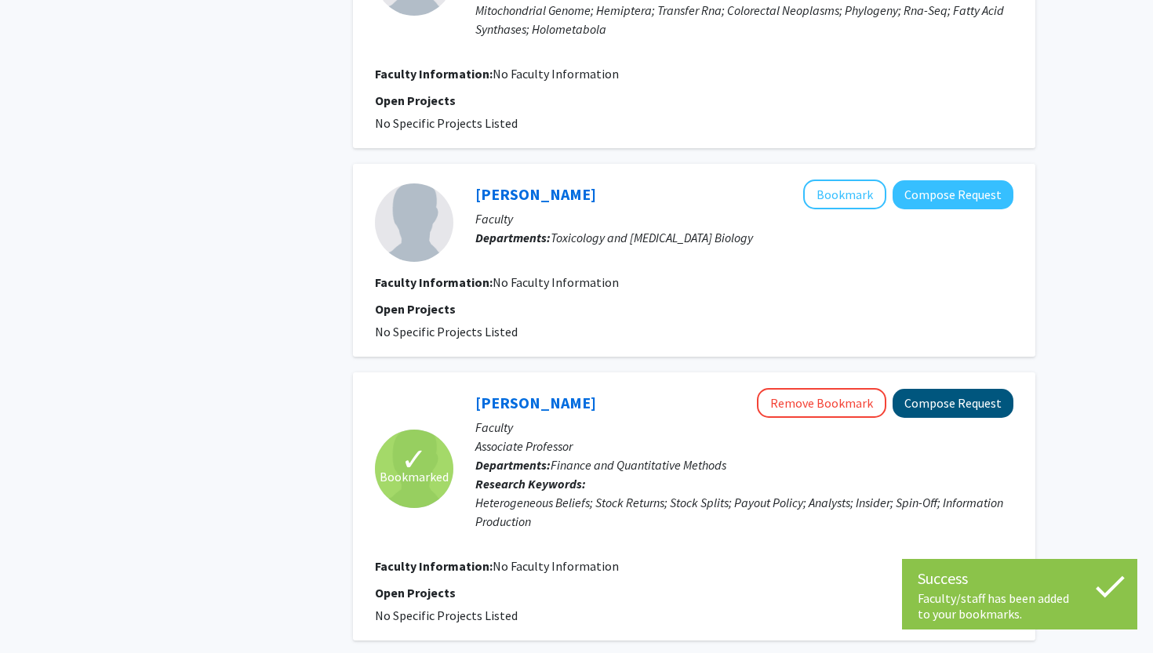
click at [945, 391] on button "Compose Request" at bounding box center [953, 403] width 121 height 29
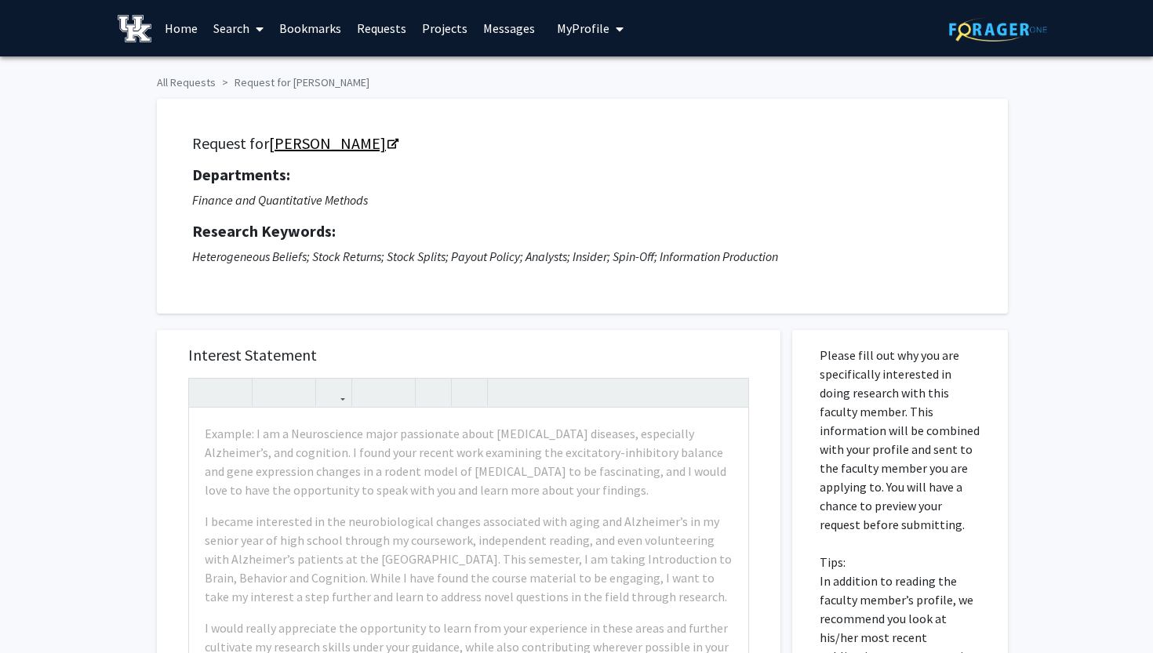
click at [344, 147] on link "[PERSON_NAME]" at bounding box center [333, 143] width 128 height 20
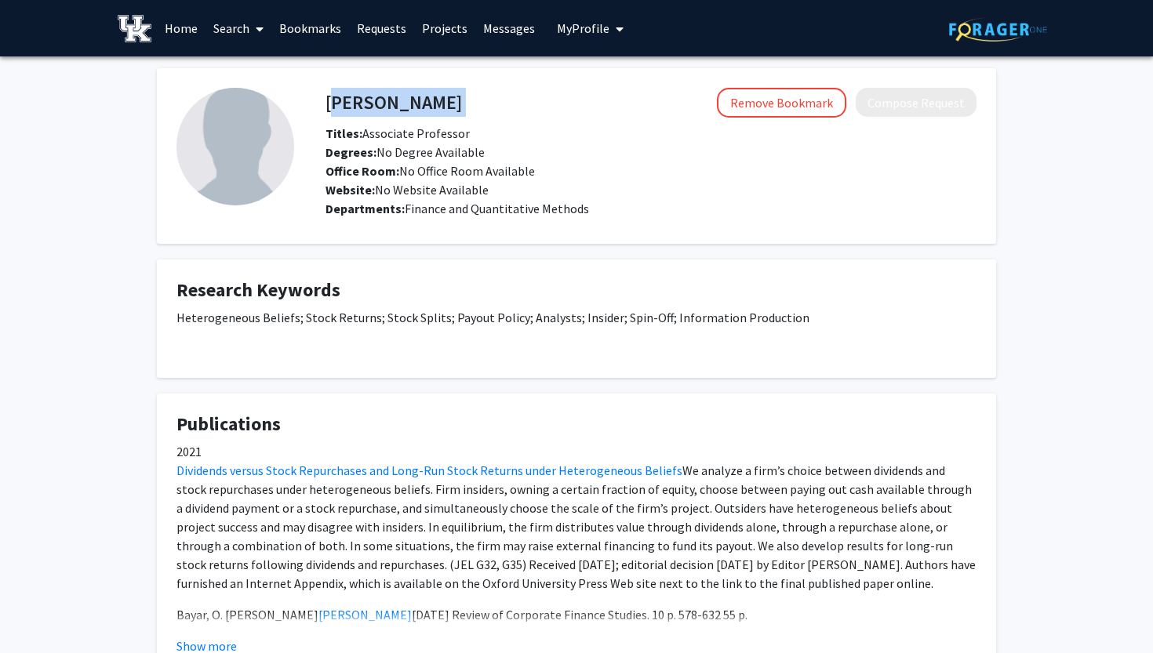
drag, startPoint x: 326, startPoint y: 112, endPoint x: 460, endPoint y: 111, distance: 134.1
click at [460, 112] on div "[PERSON_NAME] Remove Bookmark Compose Request" at bounding box center [651, 103] width 675 height 30
copy h4 "[PERSON_NAME]"
click at [588, 266] on fg-card "Research Keywords Heterogeneous Beliefs; Stock Returns; Stock Splits; Payout Po…" at bounding box center [576, 319] width 839 height 118
